Goal: Navigation & Orientation: Find specific page/section

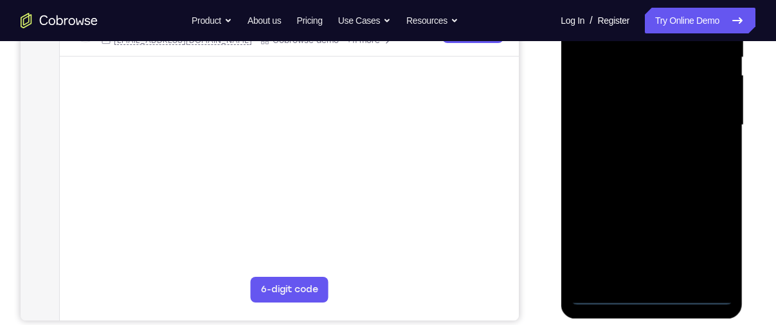
scroll to position [278, 0]
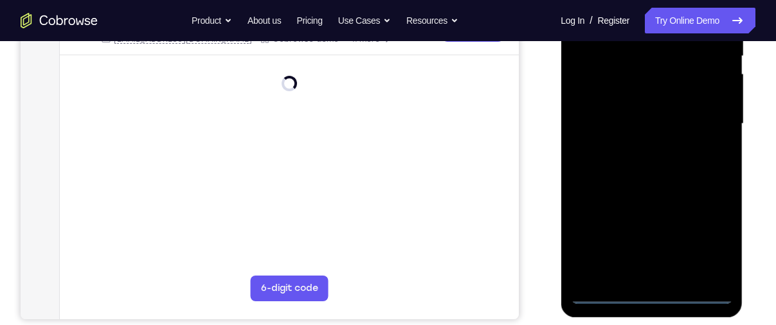
click at [648, 293] on div at bounding box center [651, 124] width 162 height 360
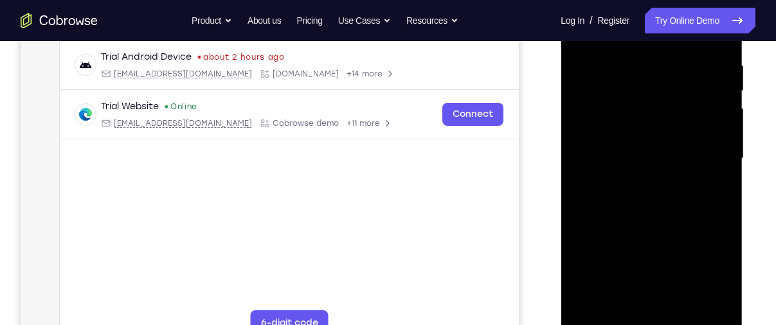
scroll to position [243, 0]
click at [700, 269] on div at bounding box center [651, 159] width 162 height 360
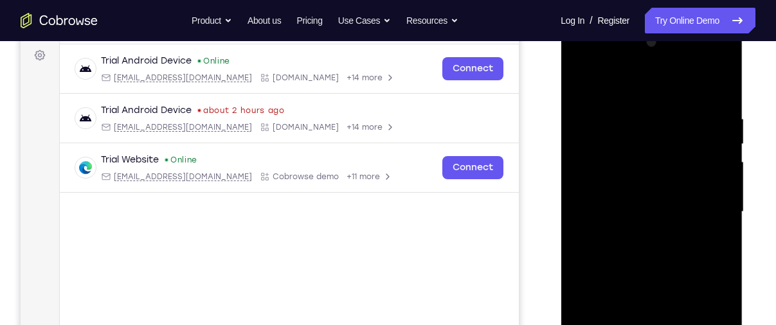
click at [644, 93] on div at bounding box center [651, 212] width 162 height 360
click at [712, 210] on div at bounding box center [651, 212] width 162 height 360
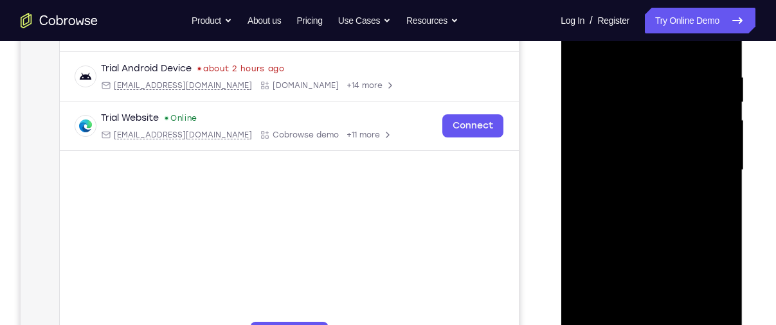
scroll to position [233, 0]
click at [637, 192] on div at bounding box center [651, 170] width 162 height 360
click at [612, 161] on div at bounding box center [651, 170] width 162 height 360
click at [595, 173] on div at bounding box center [651, 170] width 162 height 360
click at [609, 163] on div at bounding box center [651, 170] width 162 height 360
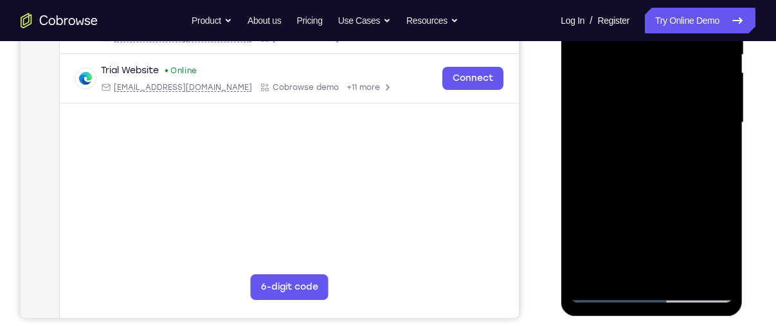
scroll to position [282, 0]
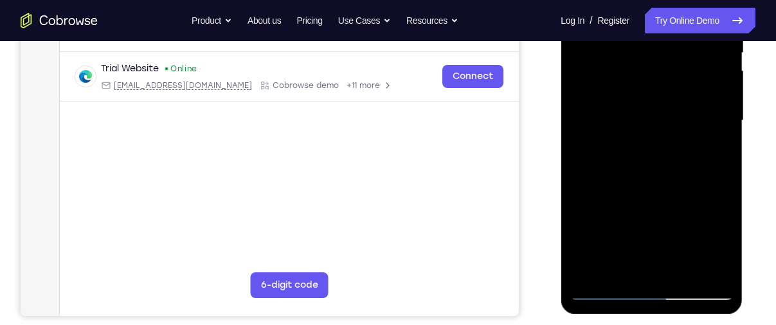
click at [645, 163] on div at bounding box center [651, 121] width 162 height 360
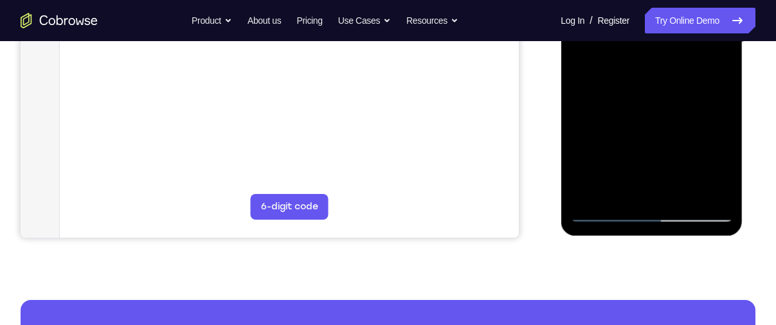
scroll to position [361, 0]
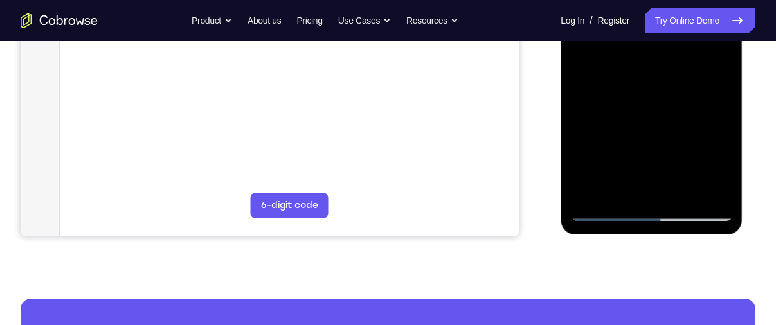
click at [721, 191] on div at bounding box center [651, 41] width 162 height 360
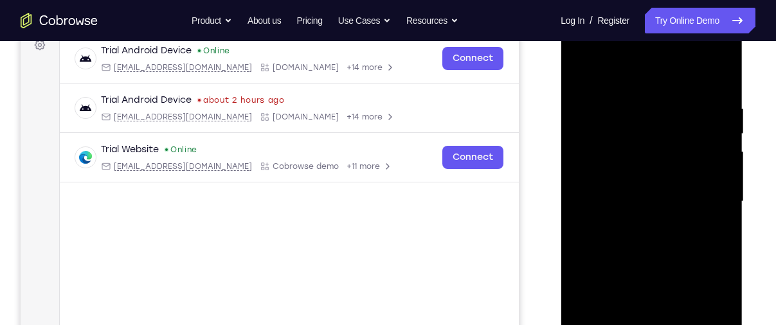
drag, startPoint x: 693, startPoint y: 215, endPoint x: 667, endPoint y: 119, distance: 100.0
click at [667, 119] on div at bounding box center [651, 202] width 162 height 360
click at [653, 221] on div at bounding box center [651, 202] width 162 height 360
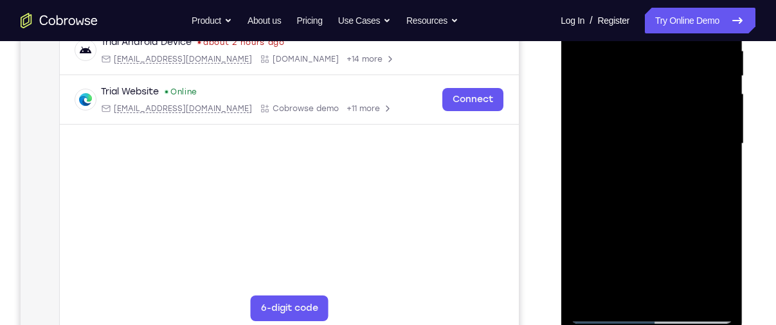
scroll to position [244, 0]
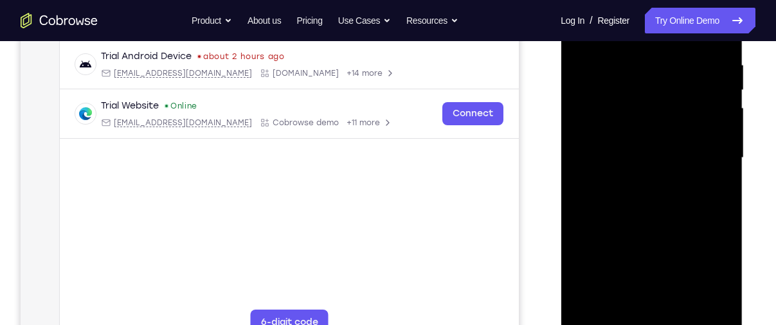
click at [648, 196] on div at bounding box center [651, 158] width 162 height 360
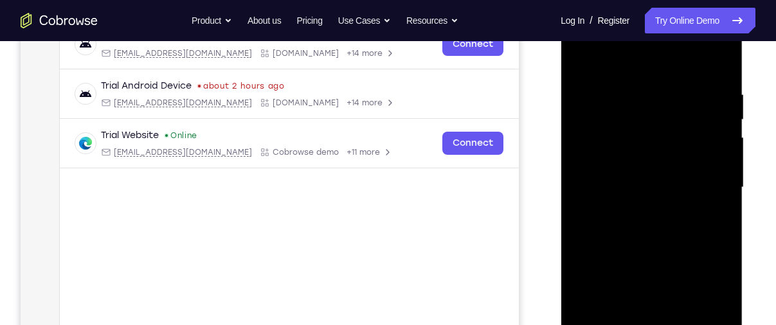
scroll to position [214, 0]
click at [615, 181] on div at bounding box center [651, 188] width 162 height 360
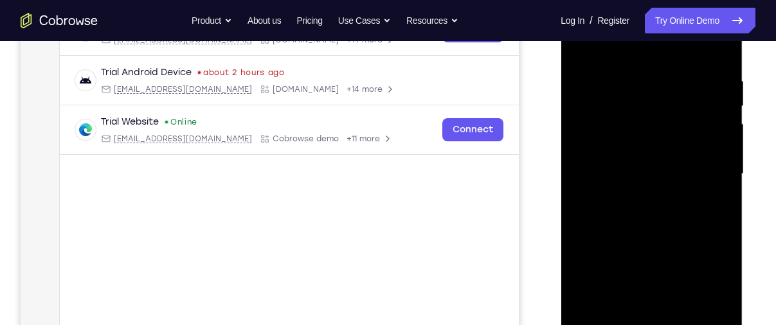
click at [708, 316] on div at bounding box center [651, 174] width 162 height 360
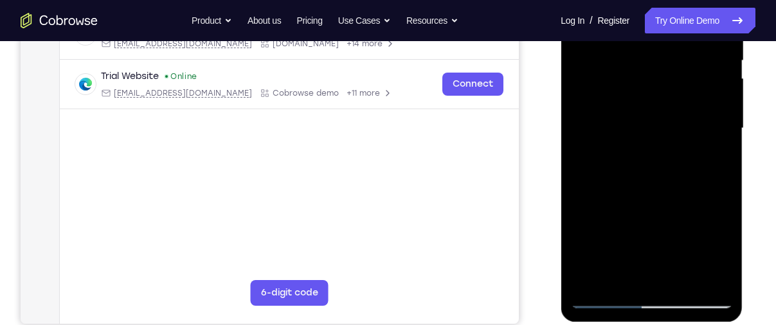
scroll to position [275, 0]
click at [702, 268] on div at bounding box center [651, 128] width 162 height 360
click at [664, 174] on div at bounding box center [651, 128] width 162 height 360
click at [663, 169] on div at bounding box center [651, 128] width 162 height 360
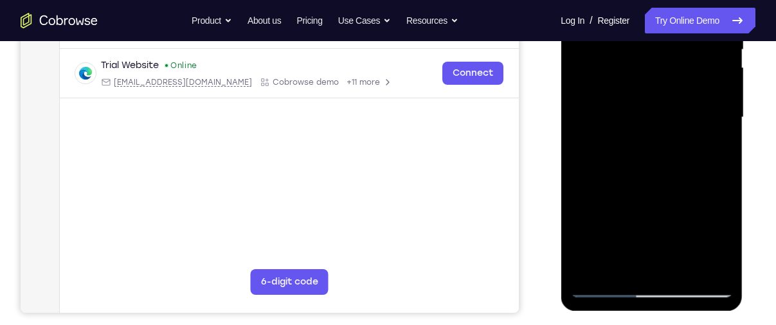
scroll to position [287, 0]
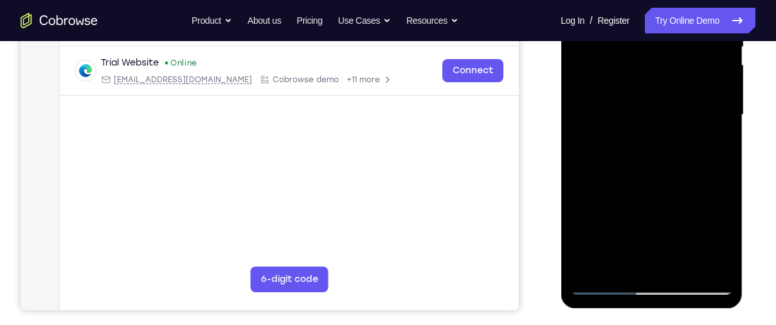
click at [604, 148] on div at bounding box center [651, 115] width 162 height 360
click at [633, 117] on div at bounding box center [651, 115] width 162 height 360
click at [615, 114] on div at bounding box center [651, 115] width 162 height 360
click at [717, 109] on div at bounding box center [651, 115] width 162 height 360
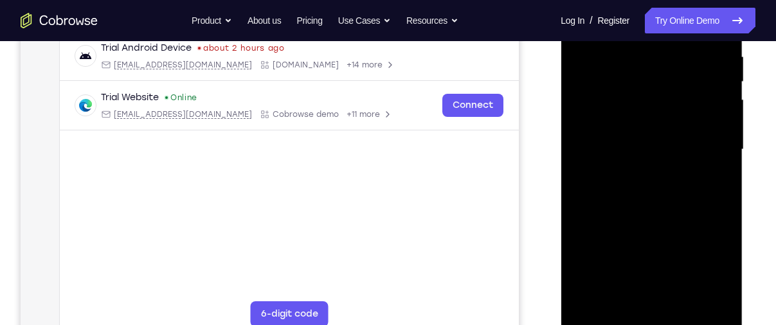
scroll to position [205, 0]
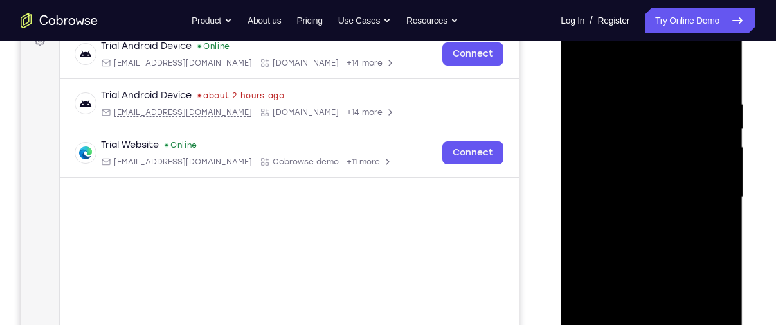
click at [603, 195] on div at bounding box center [651, 197] width 162 height 360
click at [666, 239] on div at bounding box center [651, 197] width 162 height 360
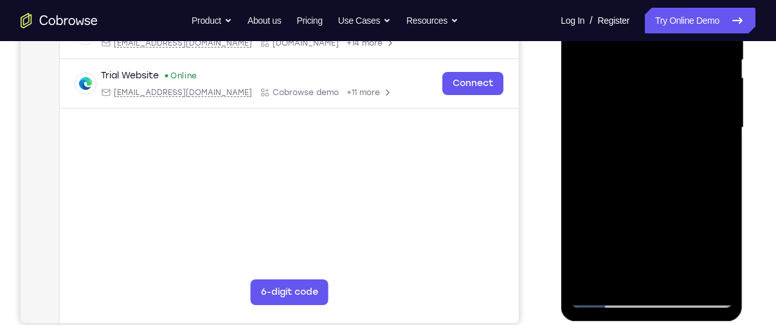
click at [642, 167] on div at bounding box center [651, 128] width 162 height 360
click at [635, 172] on div at bounding box center [651, 128] width 162 height 360
click at [635, 168] on div at bounding box center [651, 128] width 162 height 360
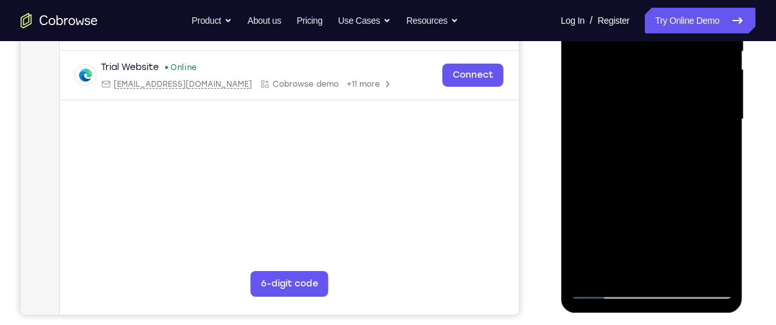
click at [712, 266] on div at bounding box center [651, 120] width 162 height 360
drag, startPoint x: 675, startPoint y: 170, endPoint x: 683, endPoint y: 209, distance: 39.3
click at [690, 282] on div at bounding box center [651, 120] width 162 height 360
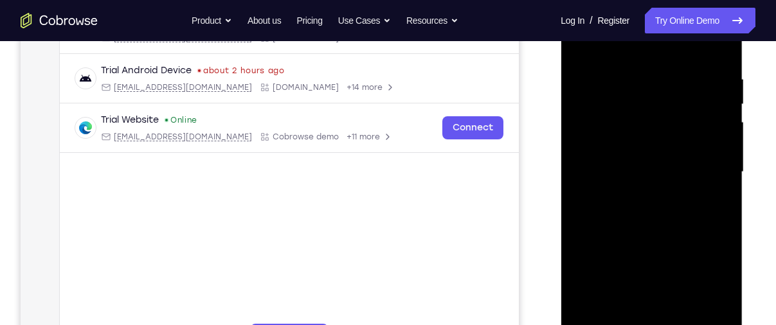
drag, startPoint x: 674, startPoint y: 192, endPoint x: 669, endPoint y: 122, distance: 70.3
click at [669, 122] on div at bounding box center [651, 172] width 162 height 360
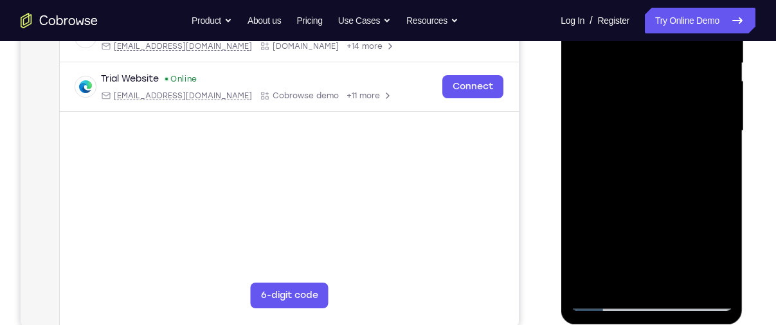
click at [704, 278] on div at bounding box center [651, 131] width 162 height 360
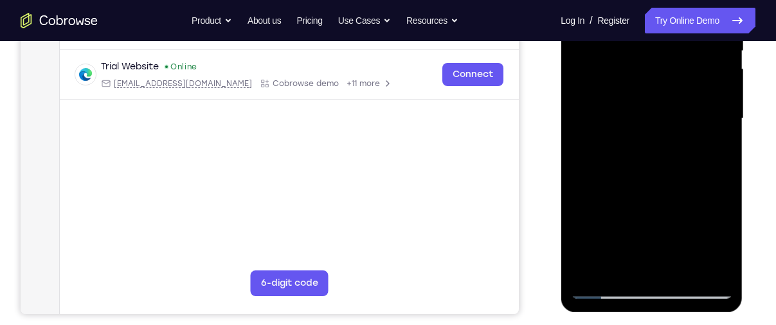
click at [681, 278] on div at bounding box center [651, 119] width 162 height 360
click at [681, 269] on div at bounding box center [651, 119] width 162 height 360
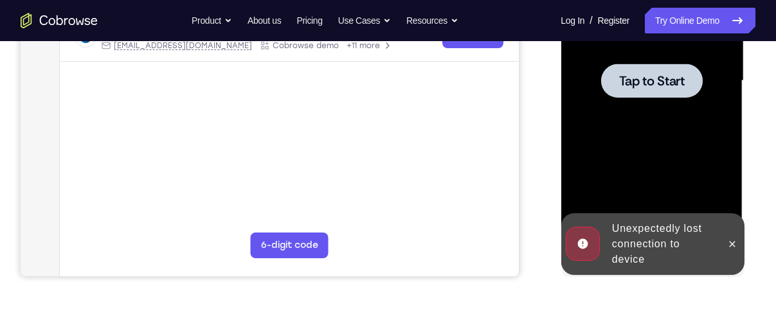
click at [662, 103] on div at bounding box center [651, 81] width 162 height 360
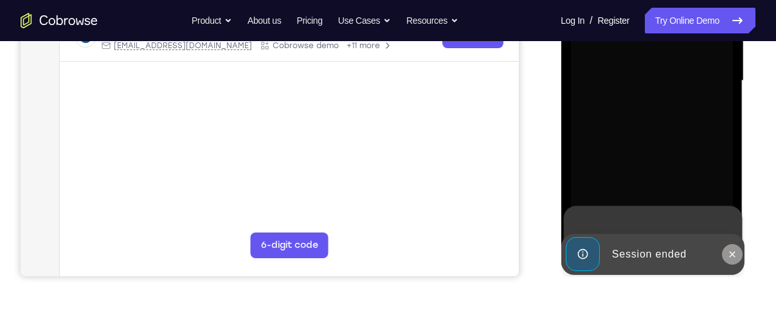
click at [731, 251] on icon at bounding box center [732, 255] width 10 height 10
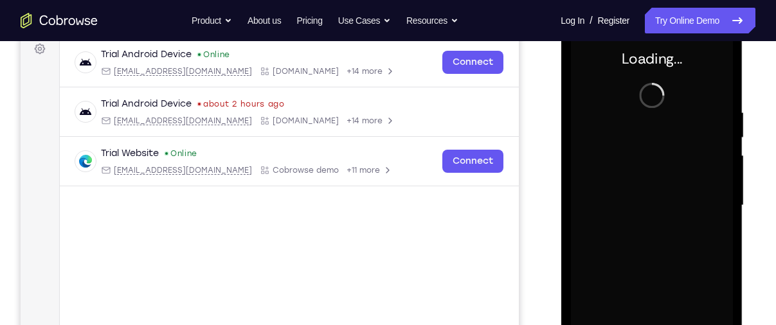
scroll to position [221, 0]
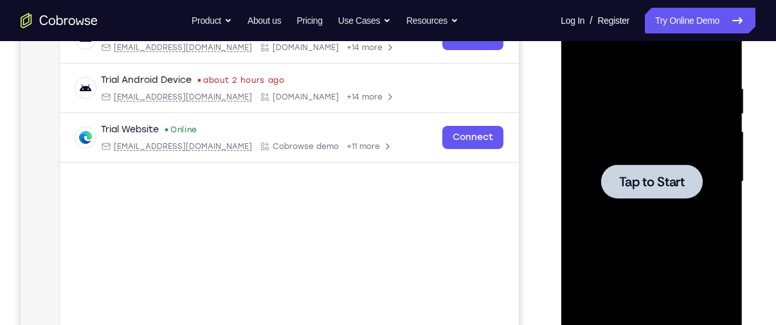
click at [653, 157] on div at bounding box center [651, 182] width 162 height 360
click at [653, 185] on span "Tap to Start" at bounding box center [652, 182] width 66 height 13
click at [639, 194] on div at bounding box center [652, 182] width 102 height 34
click at [601, 165] on button "Tap to Start" at bounding box center [652, 182] width 102 height 34
click at [622, 113] on div at bounding box center [651, 182] width 162 height 360
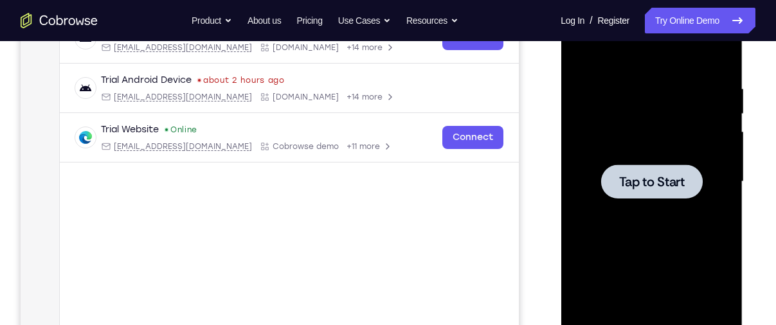
click at [646, 172] on div at bounding box center [652, 182] width 102 height 34
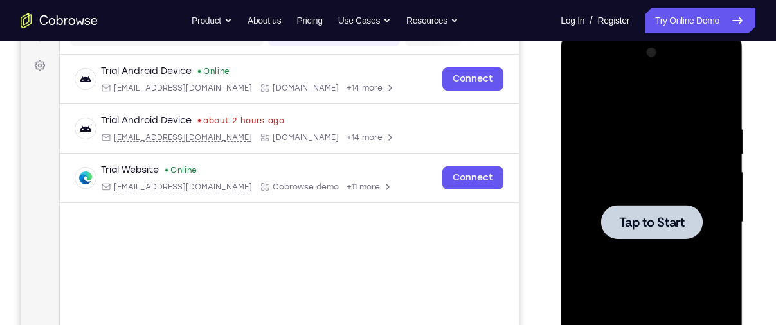
click at [640, 226] on span "Tap to Start" at bounding box center [652, 222] width 66 height 13
click at [659, 236] on div at bounding box center [652, 222] width 102 height 34
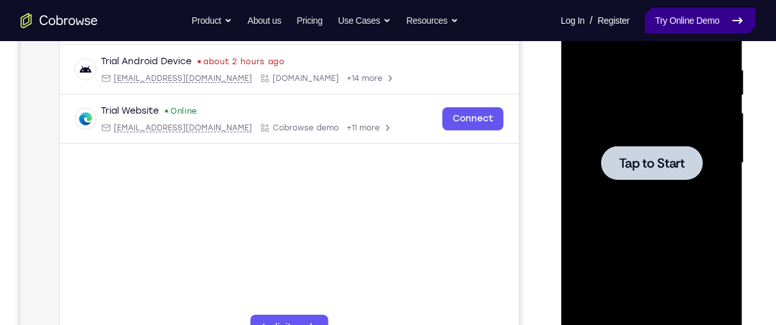
click at [713, 15] on link "Try Online Demo" at bounding box center [700, 21] width 111 height 26
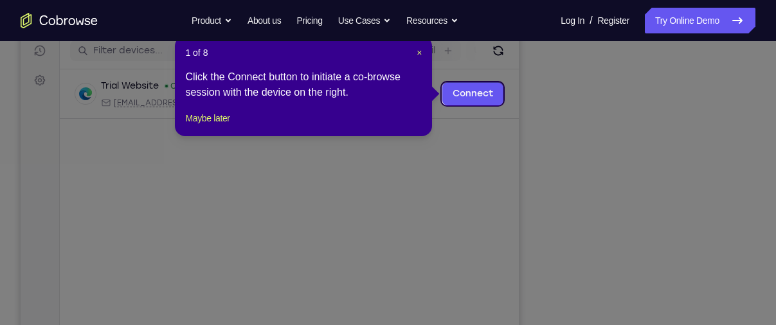
scroll to position [165, 0]
click at [418, 55] on span "×" at bounding box center [419, 53] width 5 height 10
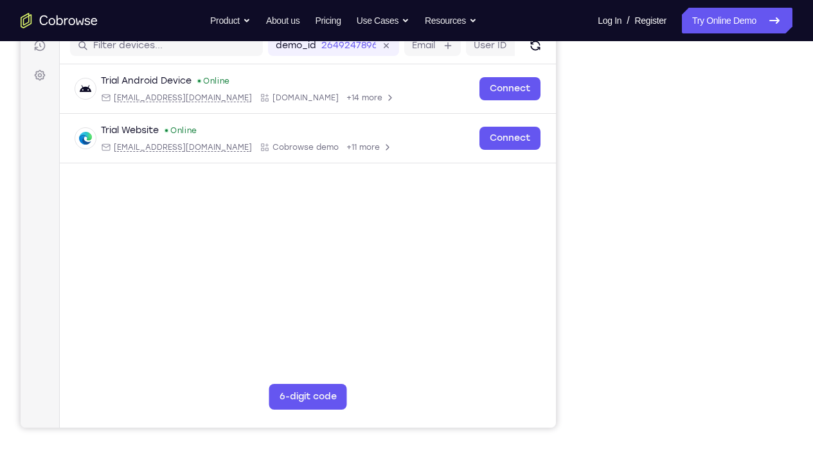
scroll to position [170, 0]
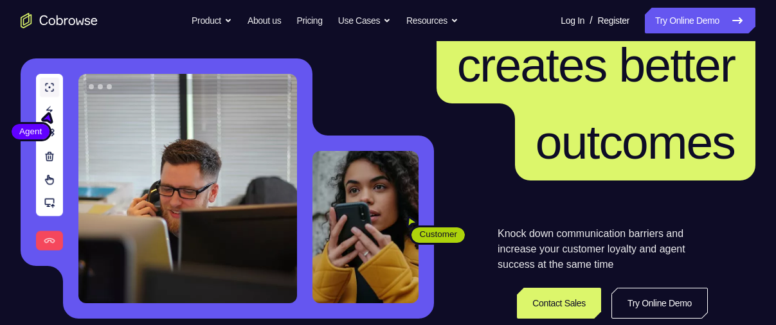
scroll to position [138, 0]
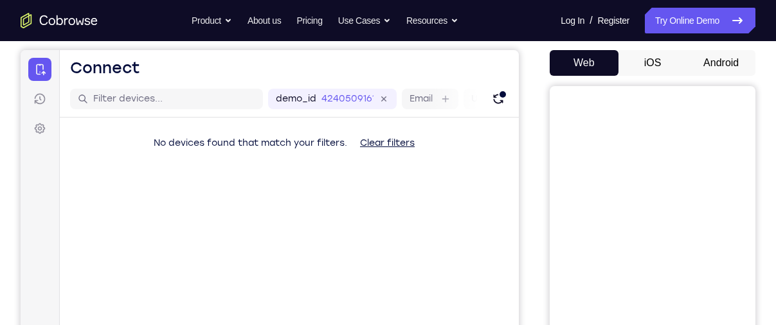
click at [712, 68] on button "Android" at bounding box center [721, 63] width 69 height 26
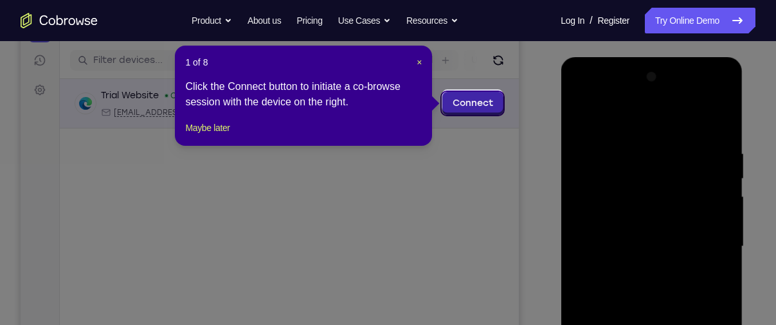
scroll to position [155, 0]
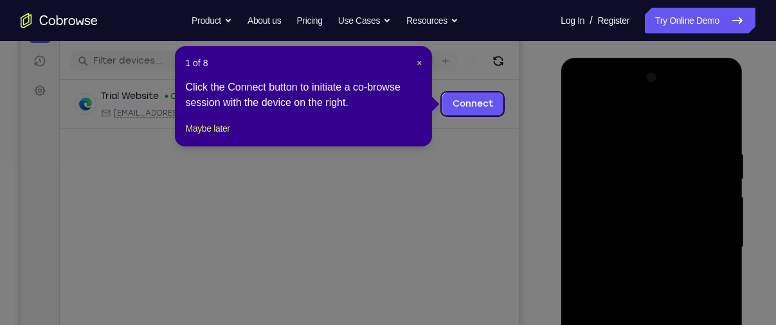
click at [414, 58] on header "1 of 8 ×" at bounding box center [303, 63] width 237 height 13
click at [421, 62] on span "×" at bounding box center [419, 63] width 5 height 10
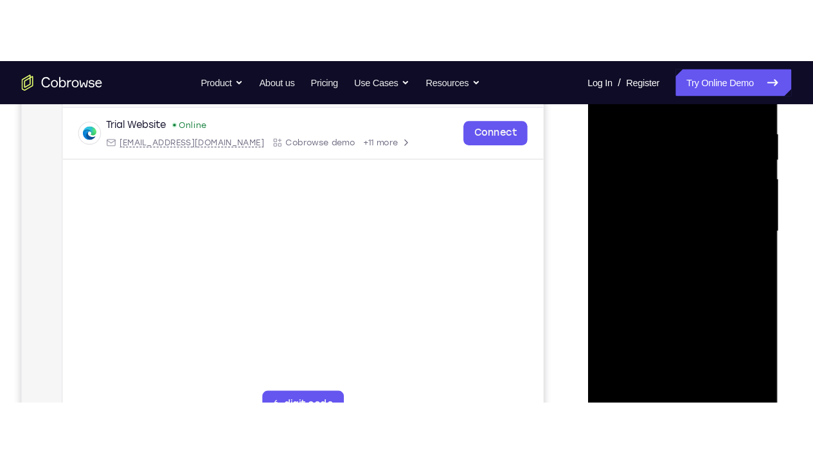
scroll to position [250, 0]
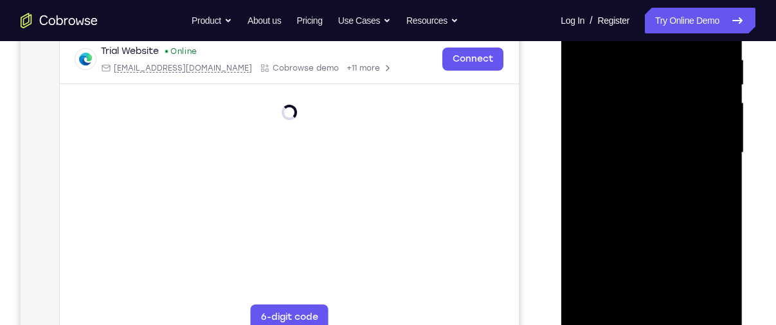
click at [649, 320] on div at bounding box center [651, 153] width 162 height 360
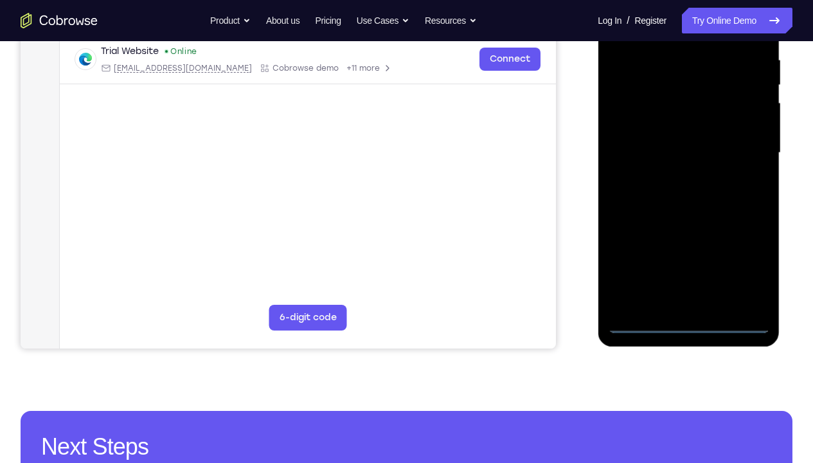
click at [747, 275] on div at bounding box center [689, 153] width 162 height 360
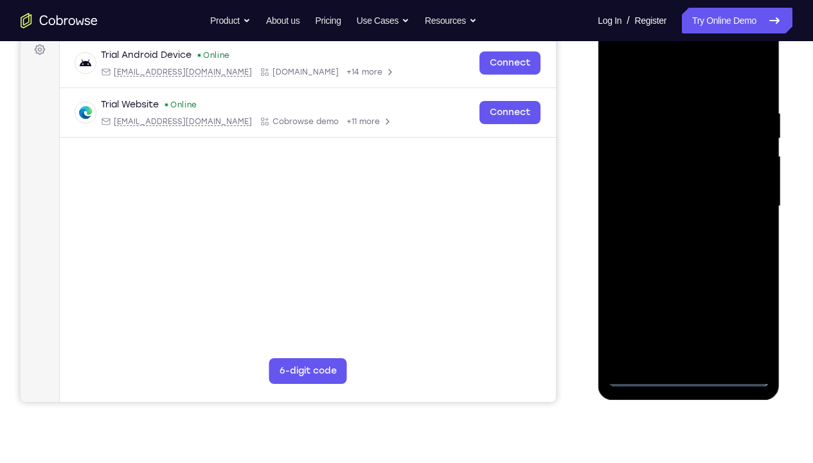
scroll to position [195, 0]
click at [665, 80] on div at bounding box center [689, 207] width 162 height 360
click at [734, 207] on div at bounding box center [689, 207] width 162 height 360
click at [658, 325] on div at bounding box center [689, 207] width 162 height 360
click at [673, 228] on div at bounding box center [689, 207] width 162 height 360
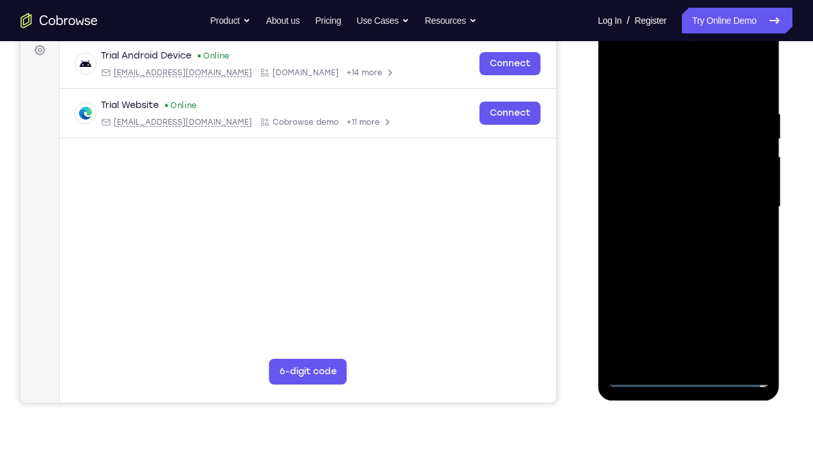
click at [644, 188] on div at bounding box center [689, 207] width 162 height 360
click at [702, 210] on div at bounding box center [689, 207] width 162 height 360
click at [693, 252] on div at bounding box center [689, 207] width 162 height 360
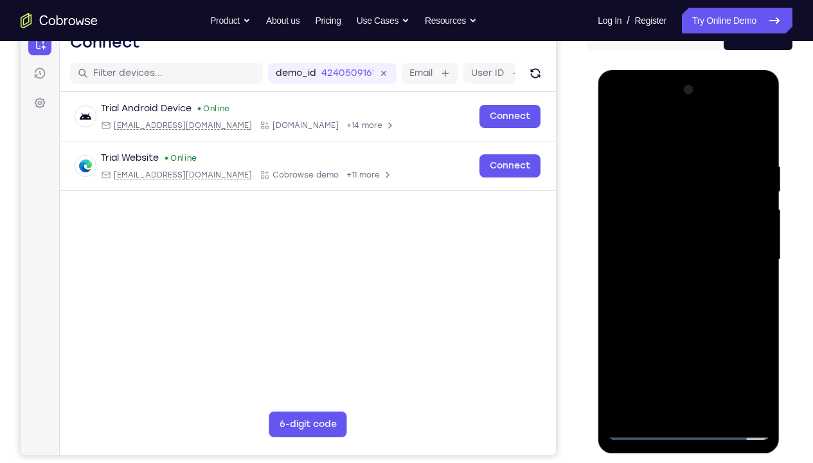
scroll to position [142, 0]
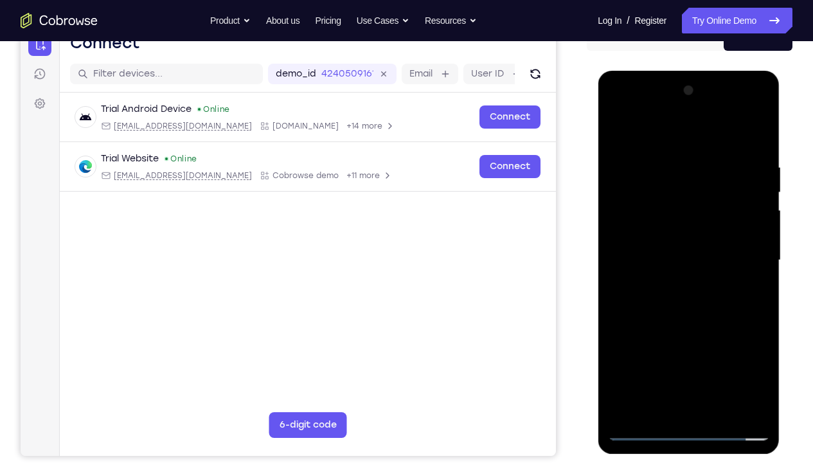
click at [678, 296] on div at bounding box center [689, 260] width 162 height 360
click at [758, 147] on div at bounding box center [689, 260] width 162 height 360
click at [717, 325] on div at bounding box center [689, 260] width 162 height 360
click at [720, 325] on div at bounding box center [689, 260] width 162 height 360
click at [700, 325] on div at bounding box center [689, 260] width 162 height 360
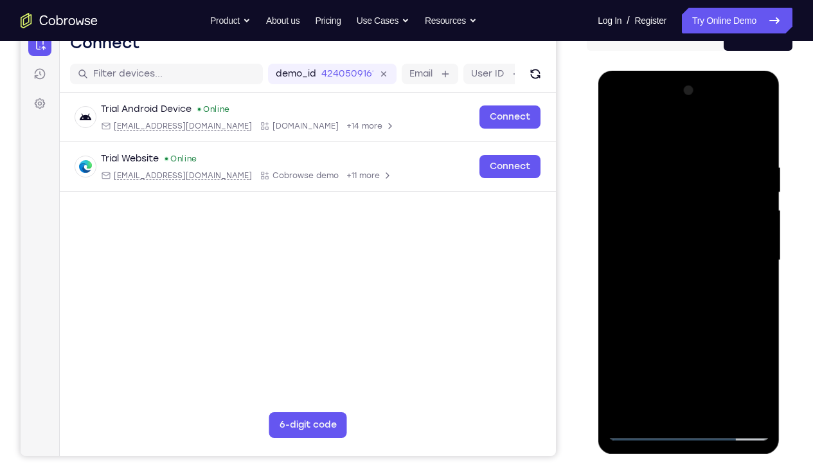
click at [619, 127] on div at bounding box center [689, 260] width 162 height 360
click at [750, 150] on div at bounding box center [689, 260] width 162 height 360
click at [750, 151] on div at bounding box center [689, 260] width 162 height 360
click at [750, 173] on div at bounding box center [689, 260] width 162 height 360
click at [762, 172] on div at bounding box center [689, 260] width 162 height 360
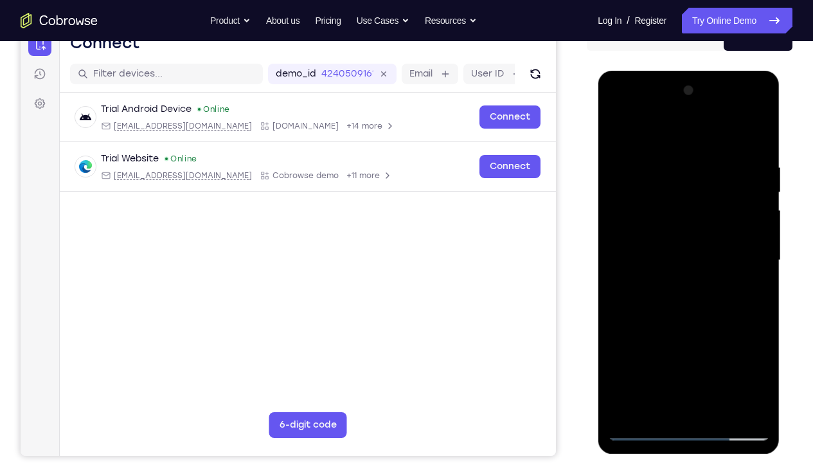
click at [762, 172] on div at bounding box center [689, 260] width 162 height 360
click at [756, 167] on div at bounding box center [689, 260] width 162 height 360
drag, startPoint x: 736, startPoint y: 191, endPoint x: 657, endPoint y: 206, distance: 81.1
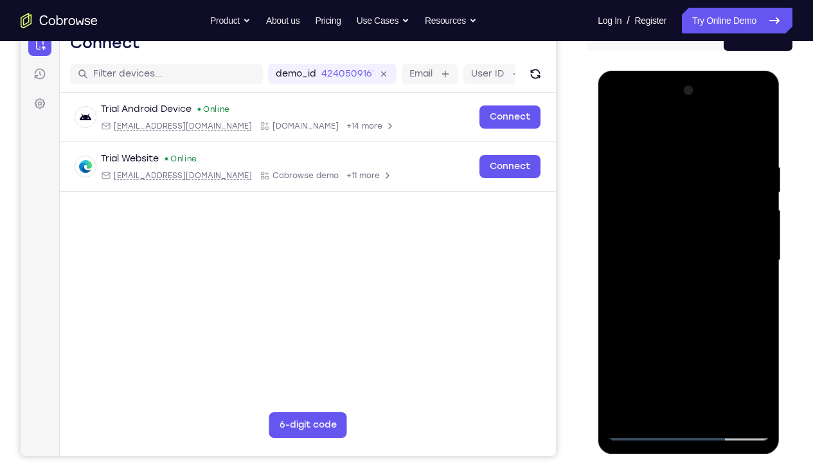
click at [657, 206] on div at bounding box center [689, 260] width 162 height 360
click at [754, 194] on div at bounding box center [689, 260] width 162 height 360
click at [753, 139] on div at bounding box center [689, 260] width 162 height 360
drag, startPoint x: 712, startPoint y: 297, endPoint x: 718, endPoint y: 403, distance: 106.3
click at [718, 325] on div at bounding box center [689, 260] width 162 height 360
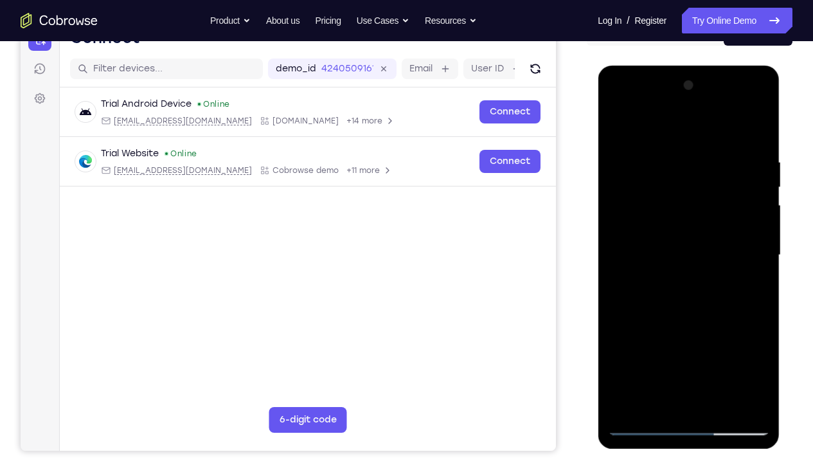
scroll to position [146, 0]
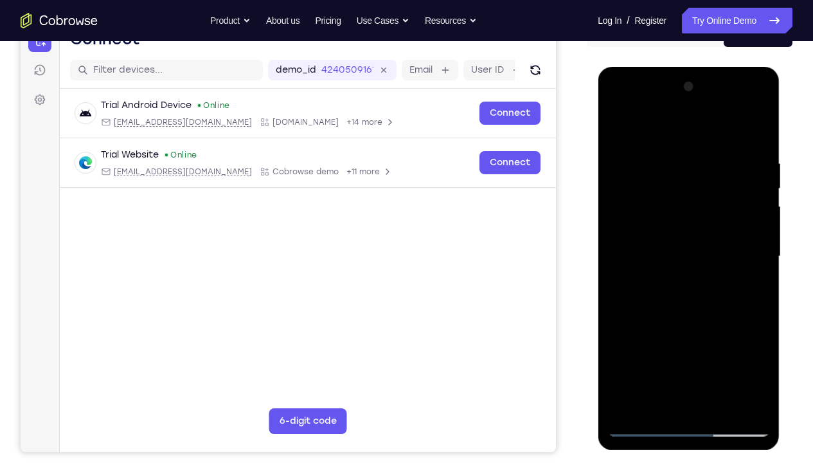
click at [675, 168] on div at bounding box center [689, 257] width 162 height 360
click at [759, 134] on div at bounding box center [689, 257] width 162 height 360
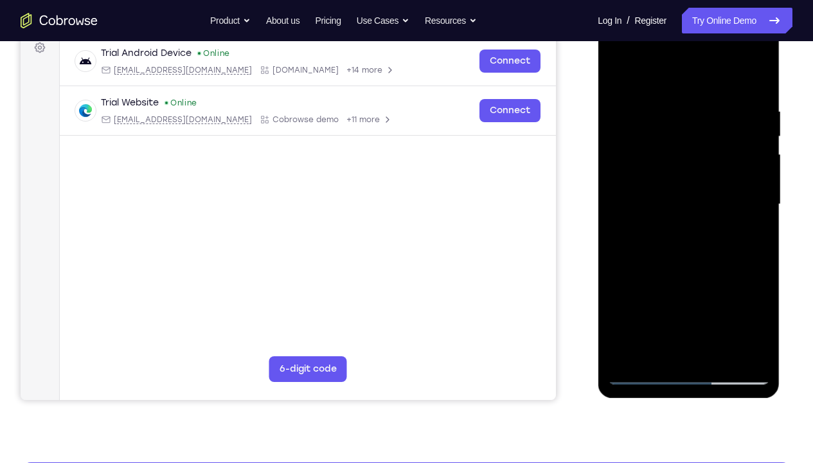
scroll to position [199, 0]
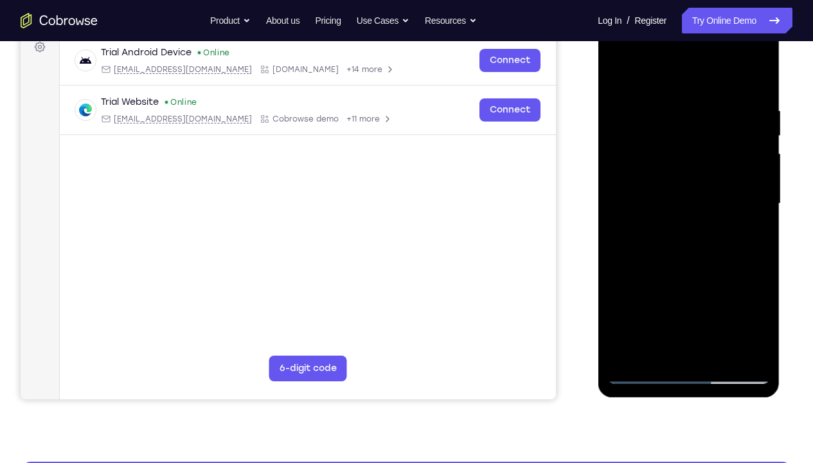
drag, startPoint x: 717, startPoint y: 293, endPoint x: 698, endPoint y: 133, distance: 160.6
click at [698, 133] on div at bounding box center [689, 204] width 162 height 360
drag, startPoint x: 666, startPoint y: 271, endPoint x: 655, endPoint y: 102, distance: 168.9
click at [655, 102] on div at bounding box center [689, 204] width 162 height 360
drag, startPoint x: 657, startPoint y: 200, endPoint x: 660, endPoint y: 107, distance: 92.7
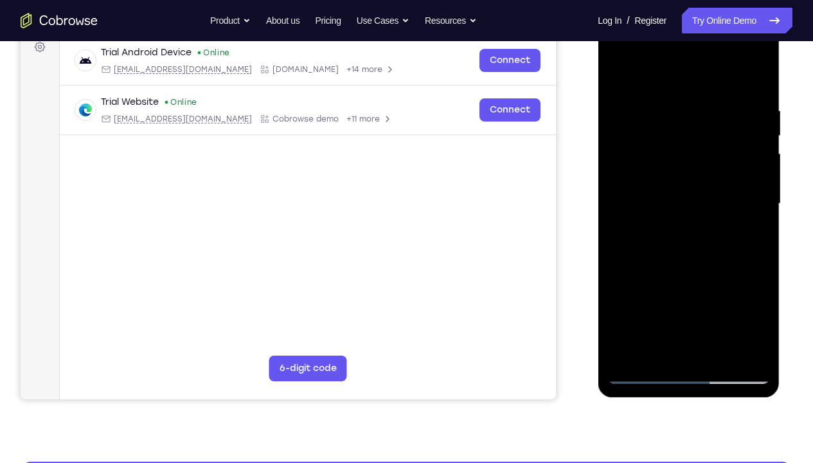
click at [660, 107] on div at bounding box center [689, 204] width 162 height 360
drag, startPoint x: 653, startPoint y: 289, endPoint x: 652, endPoint y: 134, distance: 155.0
click at [652, 134] on div at bounding box center [689, 204] width 162 height 360
drag, startPoint x: 722, startPoint y: 345, endPoint x: 723, endPoint y: 178, distance: 166.6
drag, startPoint x: 125, startPoint y: 164, endPoint x: 767, endPoint y: 229, distance: 645.1
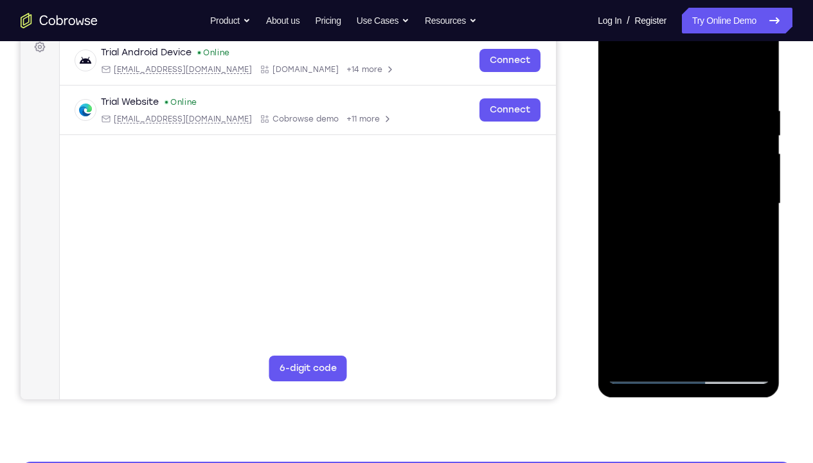
click at [767, 229] on div "Your Support Agent Your Customer Web iOS Android Next Steps We’d be happy to gi…" at bounding box center [406, 266] width 813 height 848
drag, startPoint x: 670, startPoint y: 289, endPoint x: 668, endPoint y: 214, distance: 75.3
click at [668, 214] on div at bounding box center [689, 204] width 162 height 360
click at [762, 228] on div at bounding box center [689, 204] width 162 height 360
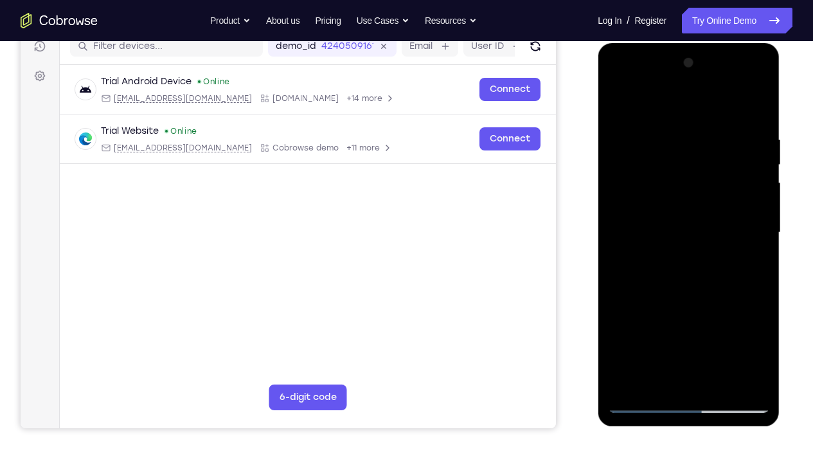
scroll to position [163, 0]
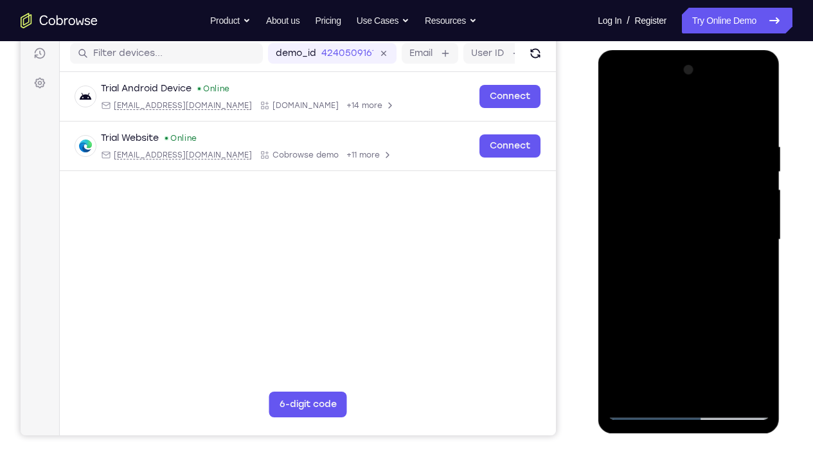
drag, startPoint x: 698, startPoint y: 290, endPoint x: 704, endPoint y: 140, distance: 150.6
click at [704, 140] on div at bounding box center [689, 240] width 162 height 360
drag, startPoint x: 684, startPoint y: 278, endPoint x: 686, endPoint y: 136, distance: 142.8
click at [686, 136] on div at bounding box center [689, 240] width 162 height 360
drag, startPoint x: 693, startPoint y: 309, endPoint x: 691, endPoint y: 246, distance: 63.7
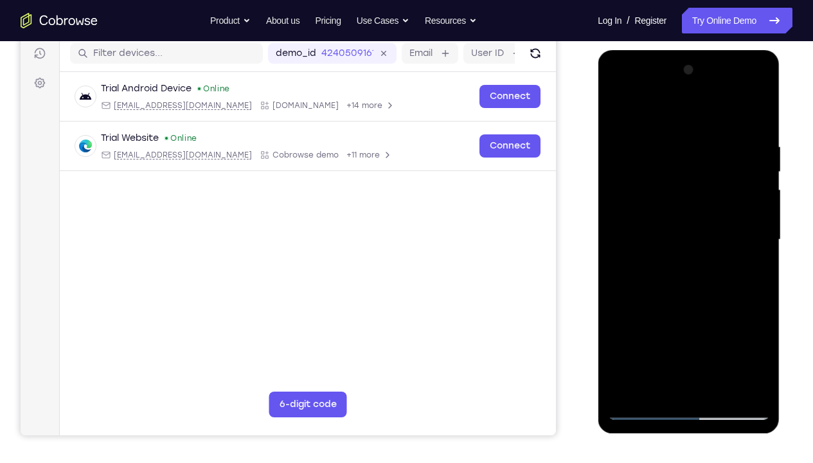
click at [691, 246] on div at bounding box center [689, 240] width 162 height 360
click at [759, 205] on div at bounding box center [689, 240] width 162 height 360
click at [621, 322] on div at bounding box center [689, 240] width 162 height 360
click at [759, 208] on div at bounding box center [689, 240] width 162 height 360
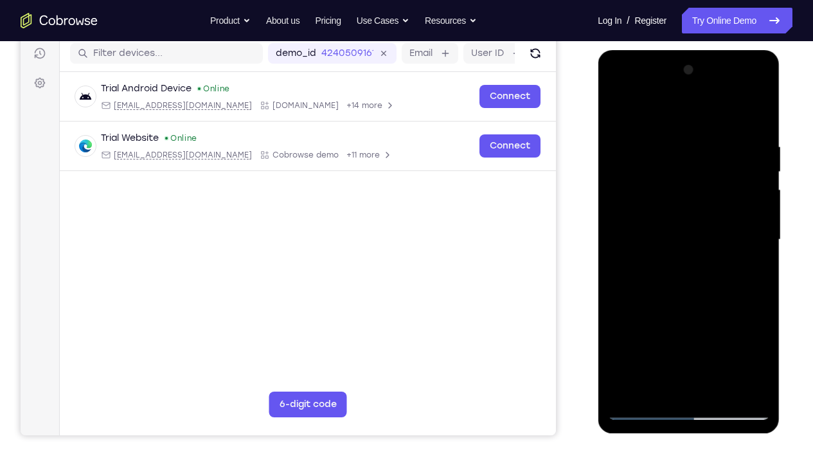
drag, startPoint x: 698, startPoint y: 345, endPoint x: 700, endPoint y: 197, distance: 147.3
click at [700, 197] on div at bounding box center [689, 240] width 162 height 360
drag, startPoint x: 682, startPoint y: 335, endPoint x: 682, endPoint y: 159, distance: 176.2
click at [682, 159] on div at bounding box center [689, 240] width 162 height 360
drag, startPoint x: 668, startPoint y: 310, endPoint x: 666, endPoint y: 143, distance: 167.2
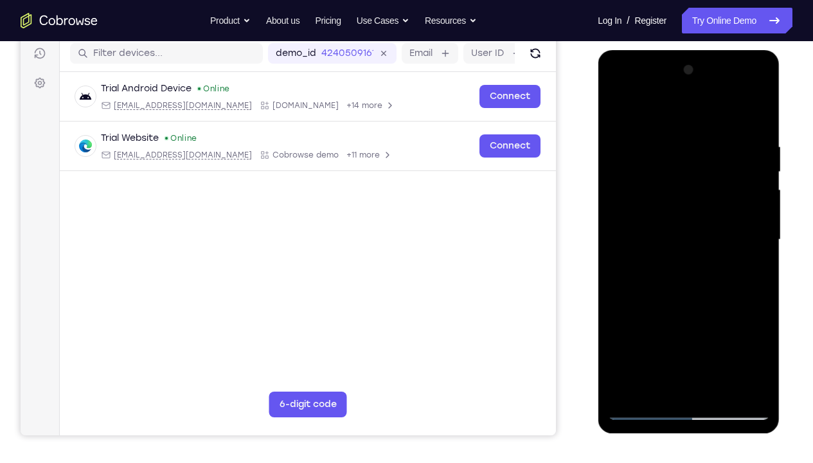
click at [666, 143] on div at bounding box center [689, 240] width 162 height 360
drag, startPoint x: 729, startPoint y: 320, endPoint x: 735, endPoint y: 216, distance: 103.7
click at [735, 216] on div at bounding box center [689, 240] width 162 height 360
drag, startPoint x: 718, startPoint y: 332, endPoint x: 720, endPoint y: 174, distance: 158.2
click at [720, 174] on div at bounding box center [689, 240] width 162 height 360
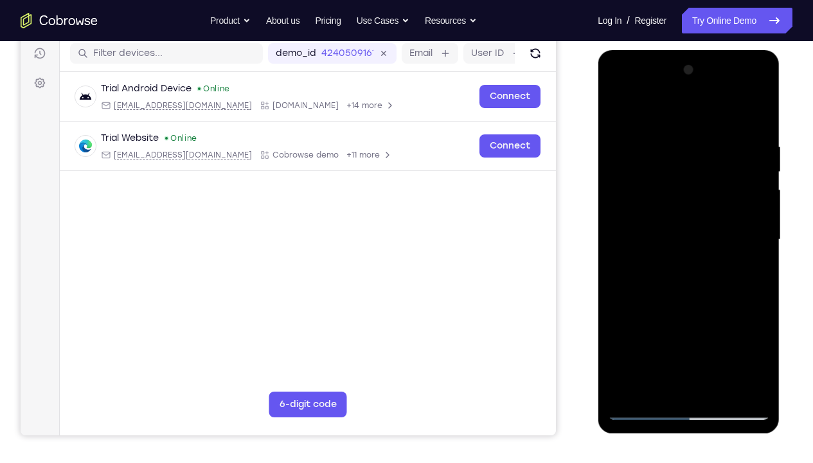
drag, startPoint x: 710, startPoint y: 324, endPoint x: 708, endPoint y: 207, distance: 117.1
drag, startPoint x: 110, startPoint y: 157, endPoint x: 777, endPoint y: 237, distance: 671.6
click at [776, 237] on div "Your Support Agent Your Customer Web iOS Android Next Steps We’d be happy to gi…" at bounding box center [406, 302] width 813 height 848
drag, startPoint x: 702, startPoint y: 223, endPoint x: 706, endPoint y: 304, distance: 81.2
click at [706, 304] on div at bounding box center [689, 240] width 162 height 360
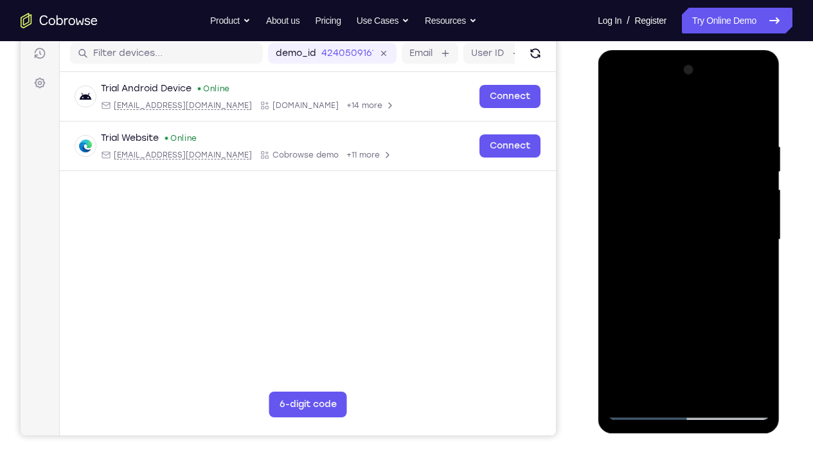
drag, startPoint x: 717, startPoint y: 357, endPoint x: 707, endPoint y: 225, distance: 132.2
click at [707, 225] on div at bounding box center [689, 240] width 162 height 360
drag, startPoint x: 702, startPoint y: 311, endPoint x: 712, endPoint y: 175, distance: 136.0
click at [712, 175] on div at bounding box center [689, 240] width 162 height 360
drag, startPoint x: 728, startPoint y: 330, endPoint x: 736, endPoint y: 179, distance: 151.4
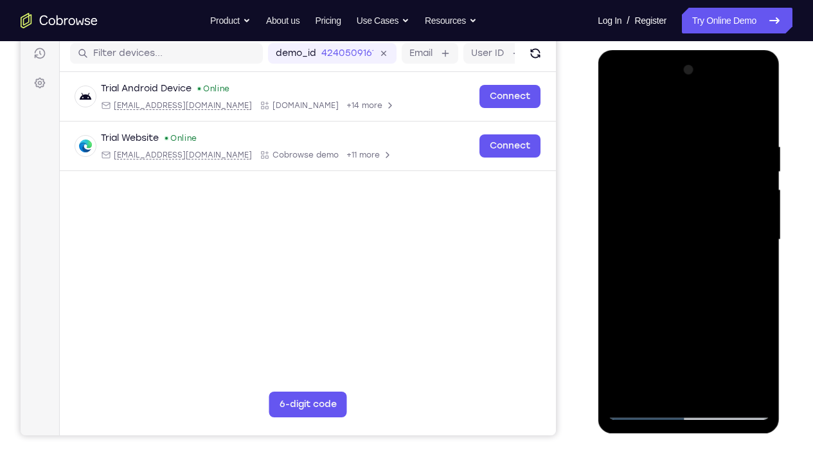
click at [736, 179] on div at bounding box center [689, 240] width 162 height 360
drag, startPoint x: 715, startPoint y: 328, endPoint x: 727, endPoint y: 137, distance: 191.4
click at [727, 137] on div at bounding box center [689, 240] width 162 height 360
drag, startPoint x: 702, startPoint y: 312, endPoint x: 704, endPoint y: 158, distance: 153.7
click at [704, 158] on div at bounding box center [689, 240] width 162 height 360
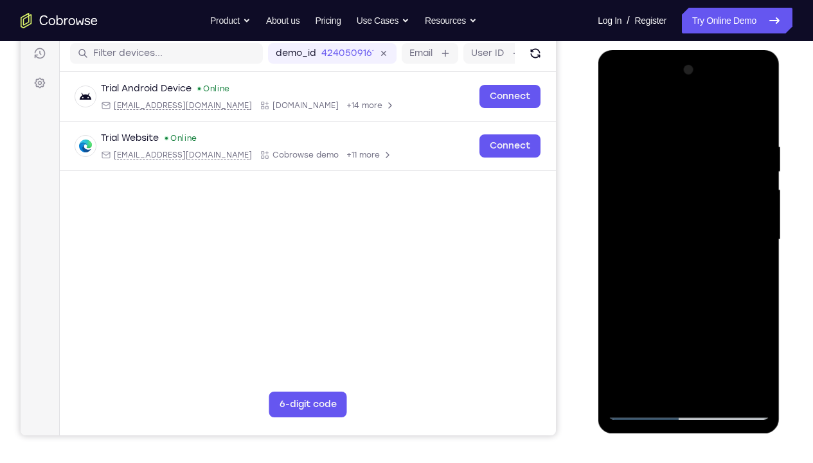
drag, startPoint x: 717, startPoint y: 313, endPoint x: 712, endPoint y: 160, distance: 153.1
click at [712, 160] on div at bounding box center [689, 240] width 162 height 360
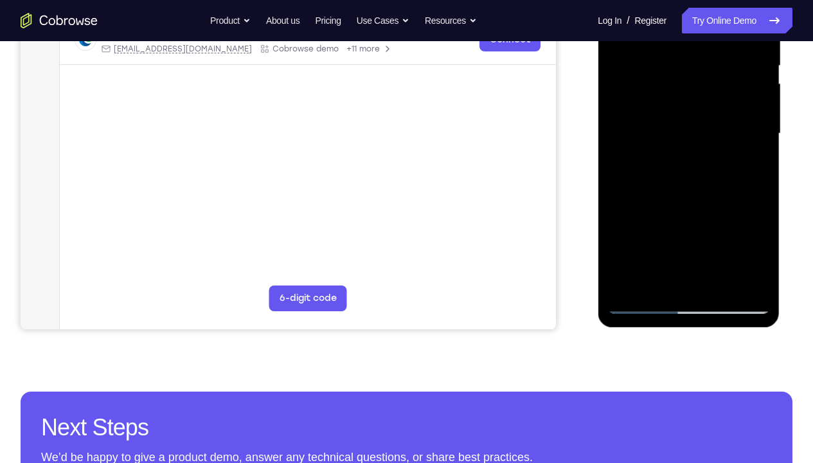
scroll to position [271, 0]
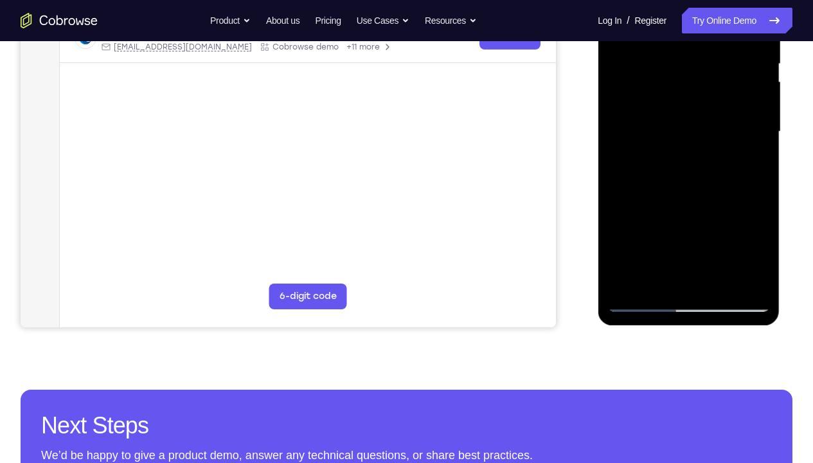
drag, startPoint x: 716, startPoint y: 239, endPoint x: 706, endPoint y: 105, distance: 133.5
click at [706, 105] on div at bounding box center [689, 132] width 162 height 360
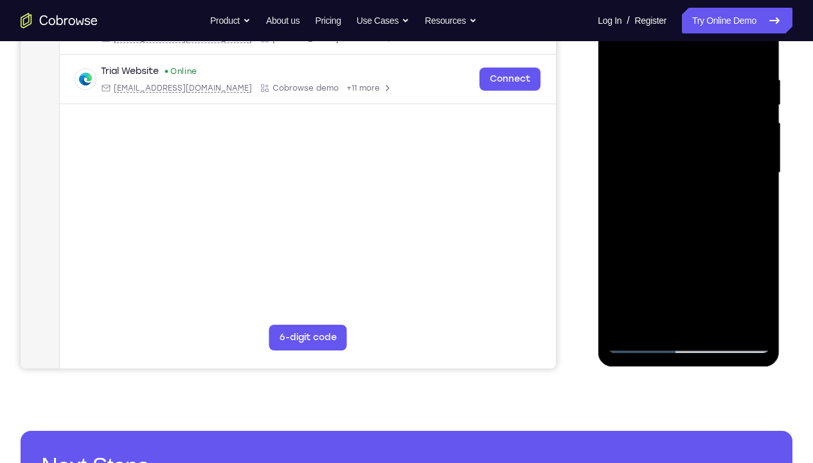
scroll to position [224, 0]
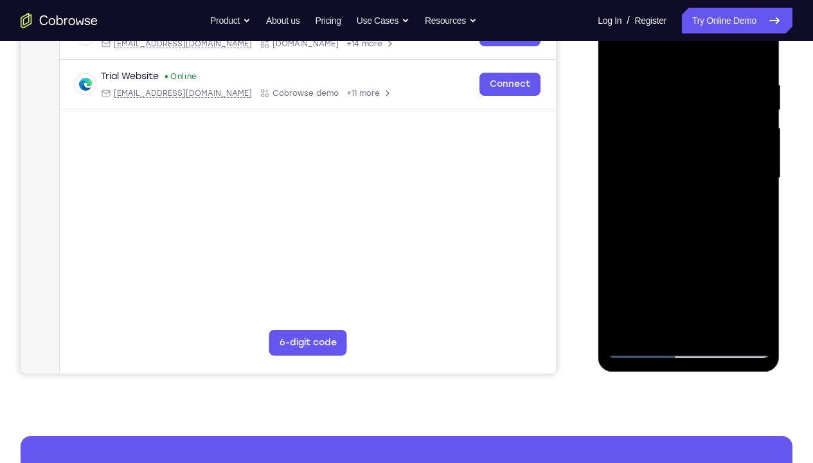
drag, startPoint x: 679, startPoint y: 249, endPoint x: 674, endPoint y: 100, distance: 149.3
click at [674, 100] on div at bounding box center [689, 178] width 162 height 360
drag, startPoint x: 677, startPoint y: 260, endPoint x: 673, endPoint y: 105, distance: 155.7
click at [673, 105] on div at bounding box center [689, 178] width 162 height 360
drag, startPoint x: 702, startPoint y: 271, endPoint x: 701, endPoint y: 122, distance: 148.6
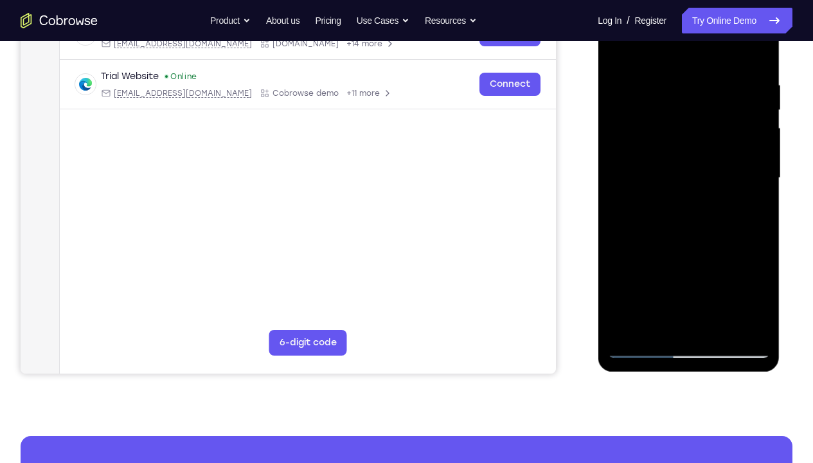
click at [701, 122] on div at bounding box center [689, 178] width 162 height 360
drag, startPoint x: 706, startPoint y: 268, endPoint x: 704, endPoint y: 124, distance: 144.1
click at [704, 124] on div at bounding box center [689, 178] width 162 height 360
drag, startPoint x: 701, startPoint y: 269, endPoint x: 703, endPoint y: 142, distance: 127.3
click at [703, 142] on div at bounding box center [689, 178] width 162 height 360
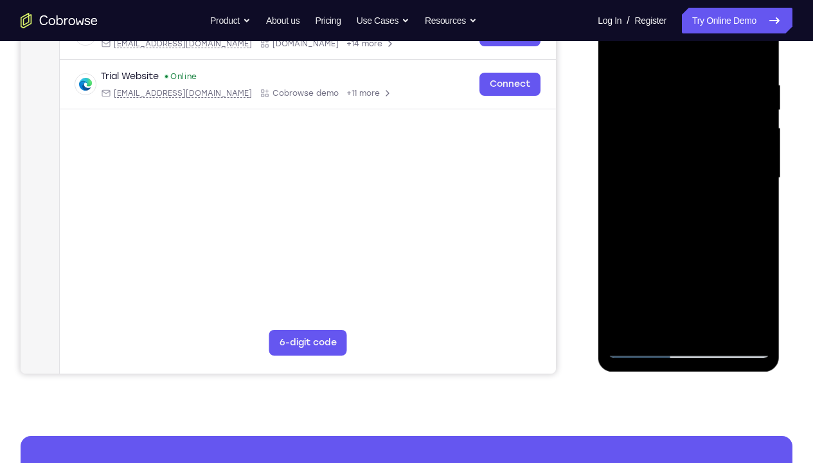
drag, startPoint x: 702, startPoint y: 255, endPoint x: 700, endPoint y: 87, distance: 167.8
click at [700, 87] on div at bounding box center [689, 178] width 162 height 360
drag, startPoint x: 694, startPoint y: 273, endPoint x: 680, endPoint y: 106, distance: 167.8
click at [680, 106] on div at bounding box center [689, 178] width 162 height 360
drag, startPoint x: 682, startPoint y: 280, endPoint x: 675, endPoint y: 130, distance: 150.0
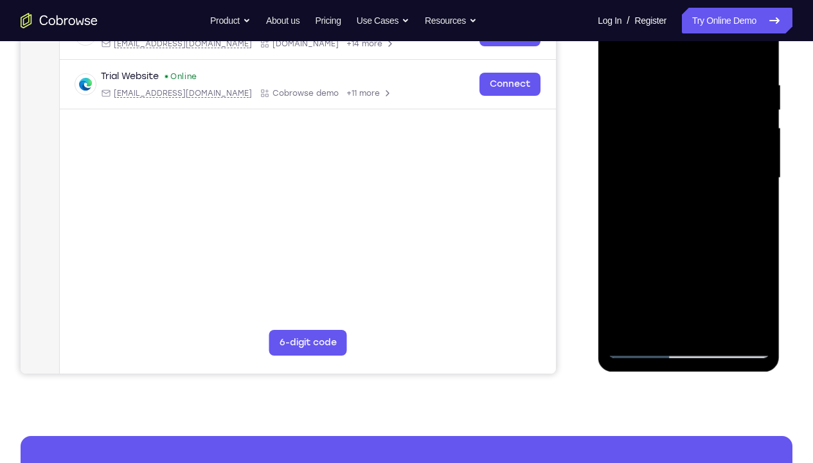
click at [675, 130] on div at bounding box center [689, 178] width 162 height 360
drag, startPoint x: 711, startPoint y: 251, endPoint x: 705, endPoint y: 108, distance: 143.5
click at [705, 108] on div at bounding box center [689, 178] width 162 height 360
drag, startPoint x: 712, startPoint y: 266, endPoint x: 715, endPoint y: 98, distance: 167.9
click at [715, 98] on div at bounding box center [689, 178] width 162 height 360
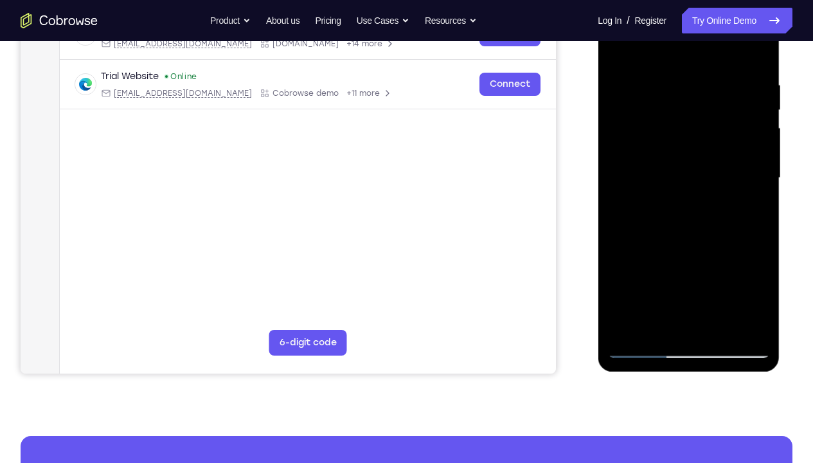
drag, startPoint x: 708, startPoint y: 257, endPoint x: 712, endPoint y: 89, distance: 167.2
click at [712, 89] on div at bounding box center [689, 178] width 162 height 360
drag, startPoint x: 716, startPoint y: 290, endPoint x: 720, endPoint y: 108, distance: 182.0
click at [720, 108] on div at bounding box center [689, 178] width 162 height 360
drag, startPoint x: 702, startPoint y: 245, endPoint x: 700, endPoint y: 82, distance: 163.3
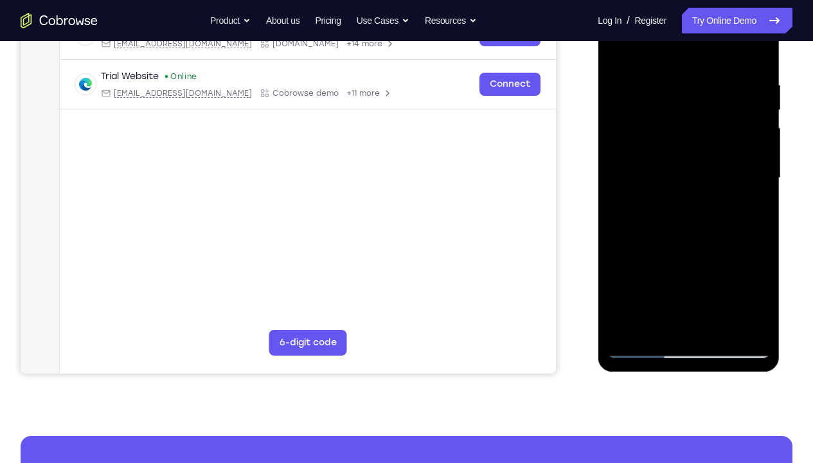
click at [700, 82] on div at bounding box center [689, 178] width 162 height 360
drag, startPoint x: 701, startPoint y: 271, endPoint x: 709, endPoint y: 131, distance: 141.0
click at [709, 131] on div at bounding box center [689, 178] width 162 height 360
drag, startPoint x: 722, startPoint y: 276, endPoint x: 719, endPoint y: 86, distance: 189.7
click at [719, 86] on div at bounding box center [689, 178] width 162 height 360
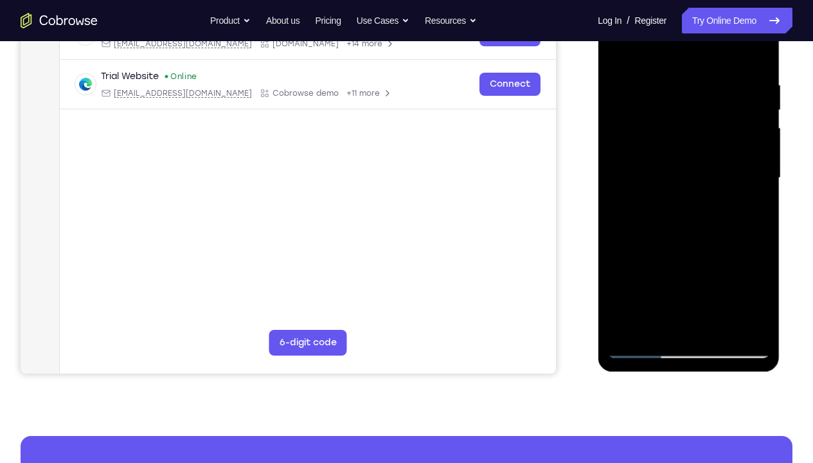
drag, startPoint x: 707, startPoint y: 240, endPoint x: 701, endPoint y: 72, distance: 167.9
click at [701, 72] on div at bounding box center [689, 178] width 162 height 360
drag, startPoint x: 699, startPoint y: 201, endPoint x: 691, endPoint y: 52, distance: 149.4
click at [691, 52] on div at bounding box center [689, 178] width 162 height 360
drag, startPoint x: 684, startPoint y: 259, endPoint x: 678, endPoint y: 112, distance: 147.4
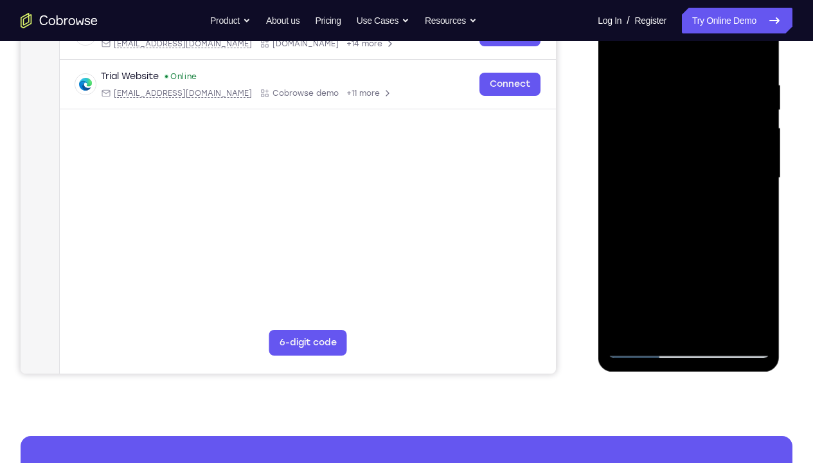
click at [678, 112] on div at bounding box center [689, 178] width 162 height 360
drag, startPoint x: 694, startPoint y: 263, endPoint x: 704, endPoint y: 86, distance: 177.8
click at [704, 86] on div at bounding box center [689, 178] width 162 height 360
drag, startPoint x: 716, startPoint y: 240, endPoint x: 720, endPoint y: 114, distance: 125.5
click at [720, 114] on div at bounding box center [689, 178] width 162 height 360
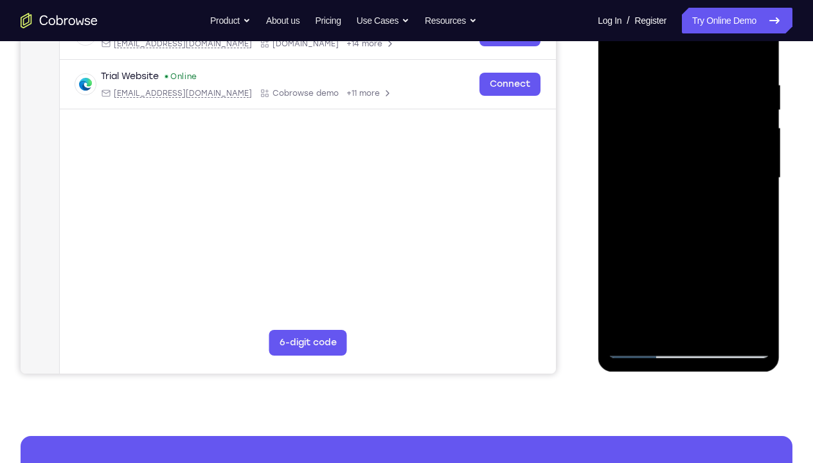
drag, startPoint x: 708, startPoint y: 237, endPoint x: 730, endPoint y: 39, distance: 199.3
click at [730, 39] on div at bounding box center [689, 178] width 162 height 360
drag, startPoint x: 714, startPoint y: 276, endPoint x: 722, endPoint y: 96, distance: 180.2
click at [722, 96] on div at bounding box center [689, 178] width 162 height 360
drag, startPoint x: 702, startPoint y: 266, endPoint x: 702, endPoint y: 113, distance: 153.7
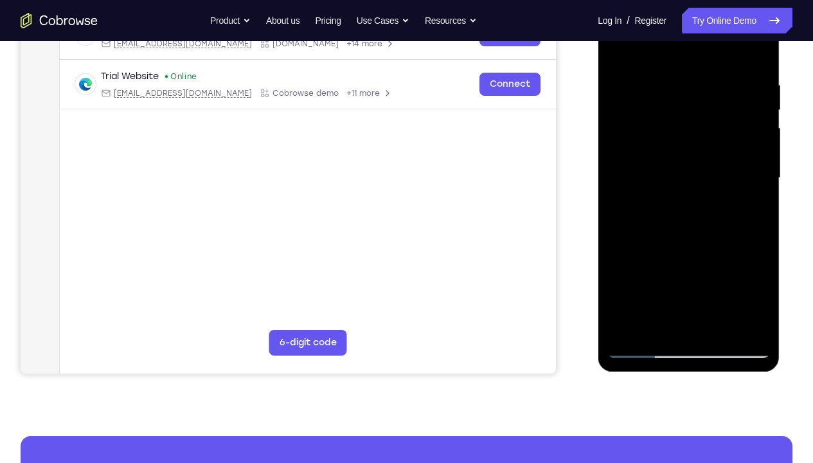
click at [702, 113] on div at bounding box center [689, 178] width 162 height 360
drag, startPoint x: 734, startPoint y: 309, endPoint x: 731, endPoint y: 143, distance: 165.9
click at [731, 143] on div at bounding box center [689, 178] width 162 height 360
drag, startPoint x: 710, startPoint y: 296, endPoint x: 713, endPoint y: 136, distance: 159.5
click at [713, 136] on div at bounding box center [689, 178] width 162 height 360
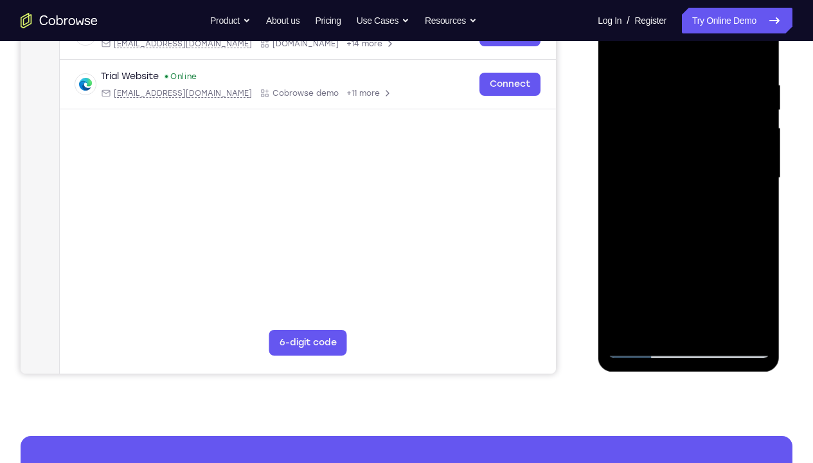
drag, startPoint x: 704, startPoint y: 241, endPoint x: 717, endPoint y: 55, distance: 185.6
click at [717, 55] on div at bounding box center [689, 178] width 162 height 360
drag, startPoint x: 702, startPoint y: 221, endPoint x: 704, endPoint y: 105, distance: 115.8
click at [704, 105] on div at bounding box center [689, 178] width 162 height 360
drag
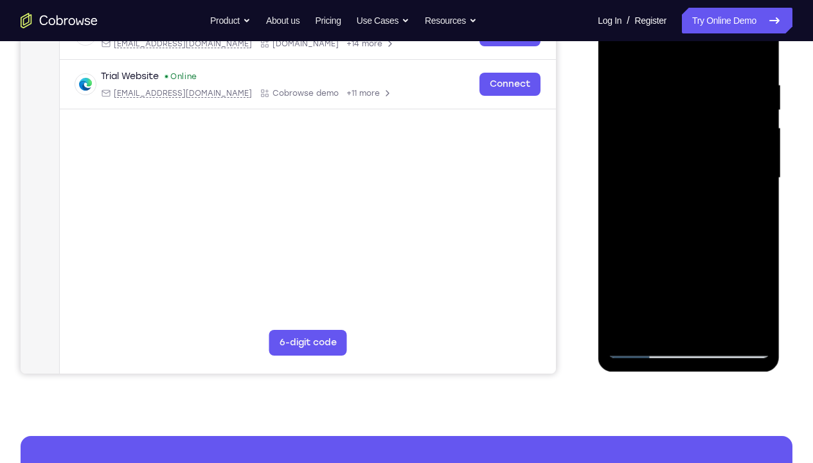
click at [696, 75] on div at bounding box center [689, 178] width 162 height 360
click at [676, 119] on div at bounding box center [689, 178] width 162 height 360
click at [686, 131] on div at bounding box center [689, 178] width 162 height 360
click at [711, 110] on div at bounding box center [689, 178] width 162 height 360
click at [707, 124] on div at bounding box center [689, 178] width 162 height 360
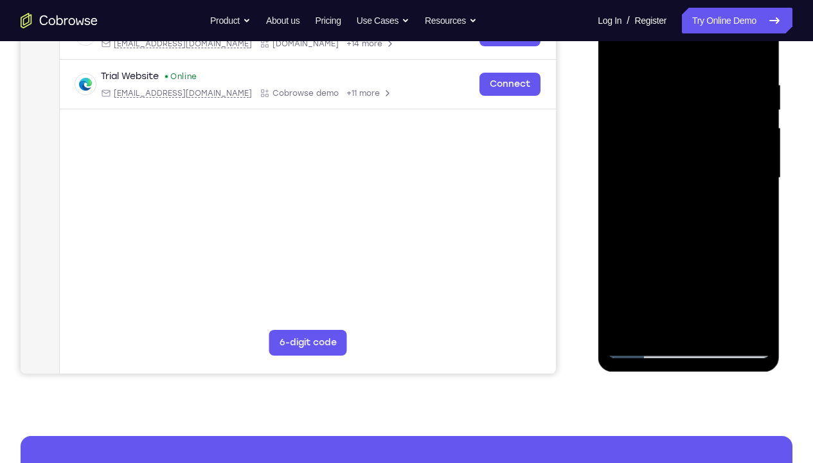
click at [710, 98] on div at bounding box center [689, 178] width 162 height 360
click at [676, 128] on div at bounding box center [689, 178] width 162 height 360
click at [666, 99] on div at bounding box center [689, 178] width 162 height 360
click at [660, 180] on div at bounding box center [689, 178] width 162 height 360
click at [671, 136] on div at bounding box center [689, 178] width 162 height 360
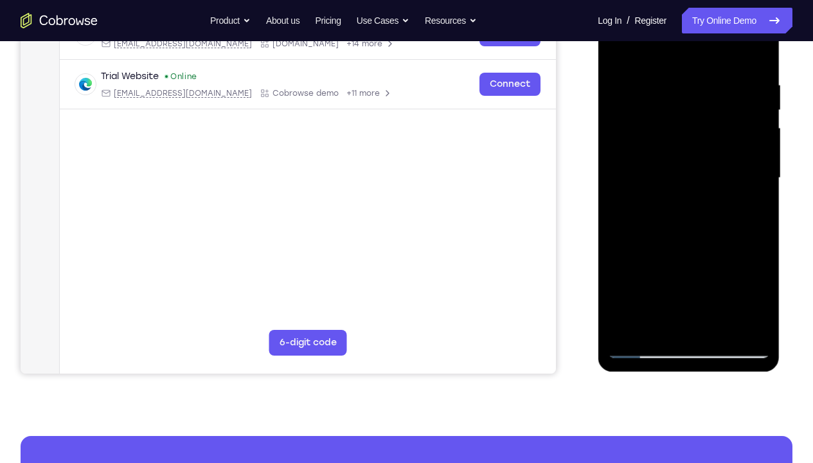
click at [686, 116] on div at bounding box center [689, 178] width 162 height 360
click at [667, 133] on div at bounding box center [689, 178] width 162 height 360
click at [647, 145] on div at bounding box center [689, 178] width 162 height 360
click at [626, 325] on div at bounding box center [689, 178] width 162 height 360
click at [657, 323] on div at bounding box center [689, 178] width 162 height 360
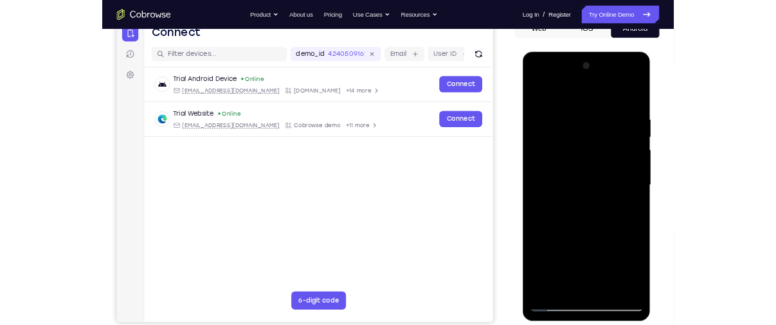
scroll to position [138, 0]
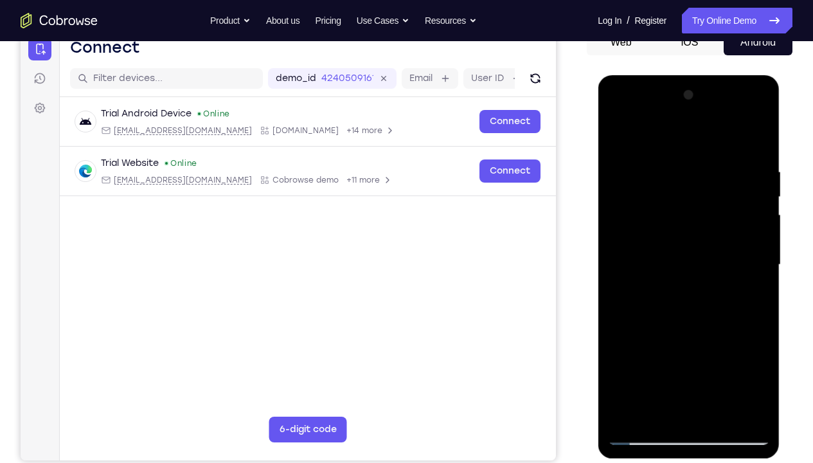
click at [639, 216] on div at bounding box center [689, 265] width 162 height 360
click at [616, 132] on div at bounding box center [689, 265] width 162 height 360
click at [700, 178] on div at bounding box center [689, 265] width 162 height 360
click at [619, 136] on div at bounding box center [689, 265] width 162 height 360
click at [689, 235] on div at bounding box center [689, 265] width 162 height 360
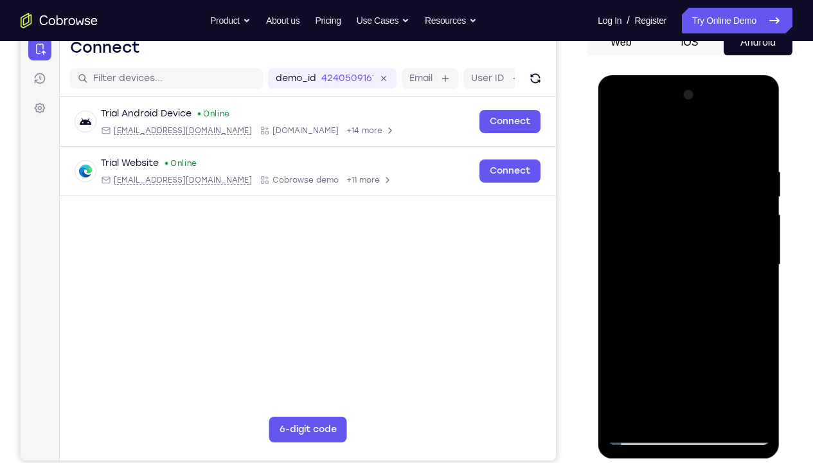
click at [621, 134] on div at bounding box center [689, 265] width 162 height 360
drag, startPoint x: 721, startPoint y: 333, endPoint x: 722, endPoint y: 204, distance: 128.6
click at [722, 204] on div at bounding box center [689, 265] width 162 height 360
drag, startPoint x: 700, startPoint y: 356, endPoint x: 707, endPoint y: 204, distance: 152.6
click at [707, 204] on div at bounding box center [689, 265] width 162 height 360
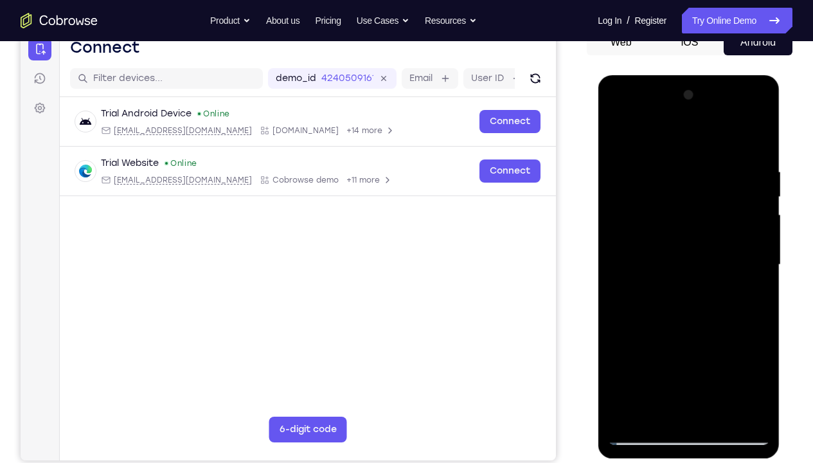
drag, startPoint x: 682, startPoint y: 311, endPoint x: 681, endPoint y: 192, distance: 119.6
click at [681, 192] on div at bounding box center [689, 265] width 162 height 360
click at [624, 325] on div at bounding box center [689, 265] width 162 height 360
drag, startPoint x: 673, startPoint y: 211, endPoint x: 676, endPoint y: 368, distance: 156.9
click at [676, 325] on div at bounding box center [689, 265] width 162 height 360
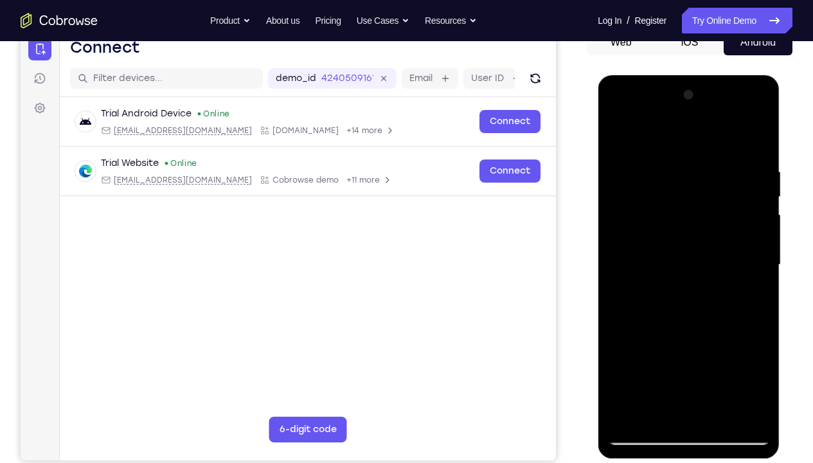
drag, startPoint x: 761, startPoint y: 174, endPoint x: 641, endPoint y: 164, distance: 120.1
click at [641, 164] on div at bounding box center [689, 265] width 162 height 360
drag, startPoint x: 740, startPoint y: 163, endPoint x: 631, endPoint y: 165, distance: 109.3
click at [631, 165] on div at bounding box center [689, 265] width 162 height 360
drag, startPoint x: 740, startPoint y: 174, endPoint x: 624, endPoint y: 174, distance: 116.4
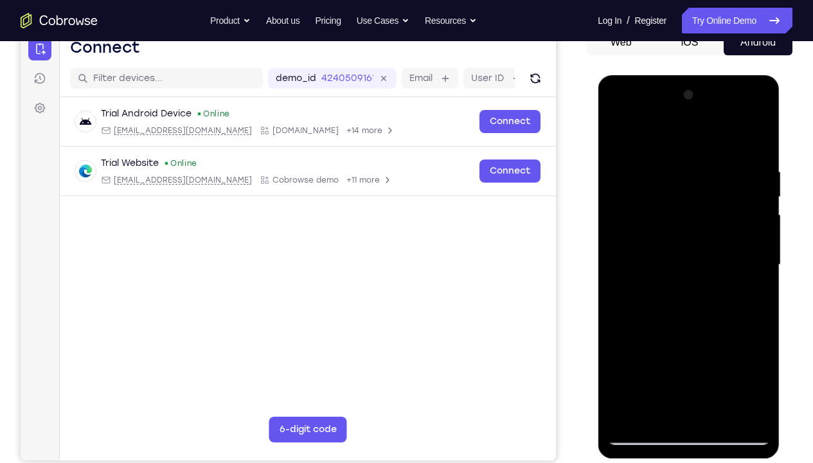
click at [624, 174] on div at bounding box center [689, 265] width 162 height 360
drag, startPoint x: 746, startPoint y: 177, endPoint x: 648, endPoint y: 183, distance: 98.5
click at [648, 183] on div at bounding box center [689, 265] width 162 height 360
drag, startPoint x: 738, startPoint y: 173, endPoint x: 621, endPoint y: 173, distance: 116.4
click at [621, 173] on div at bounding box center [689, 265] width 162 height 360
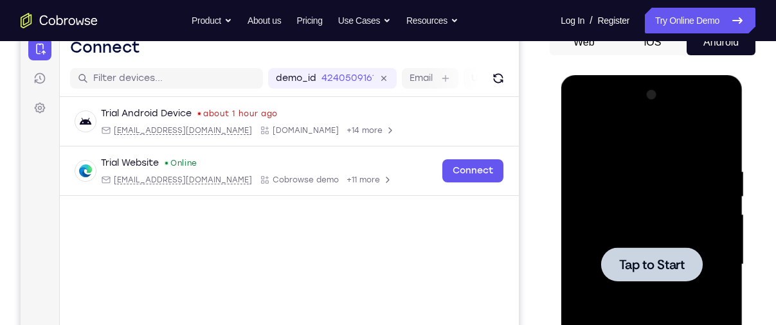
click at [686, 253] on div at bounding box center [652, 265] width 102 height 34
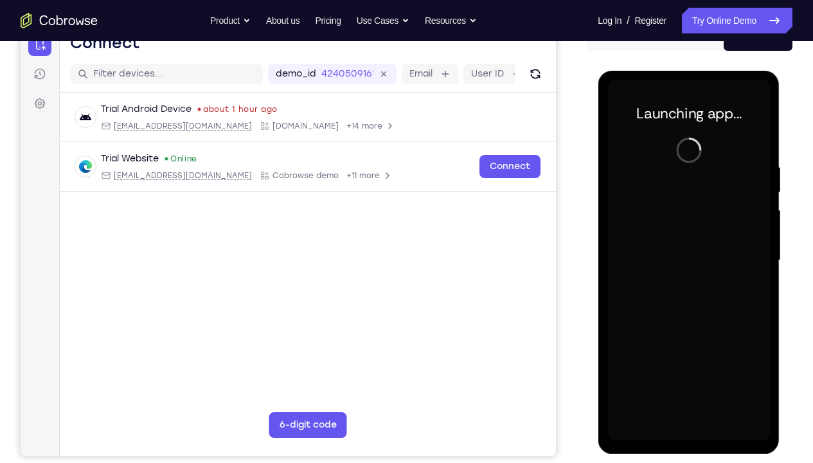
scroll to position [141, 0]
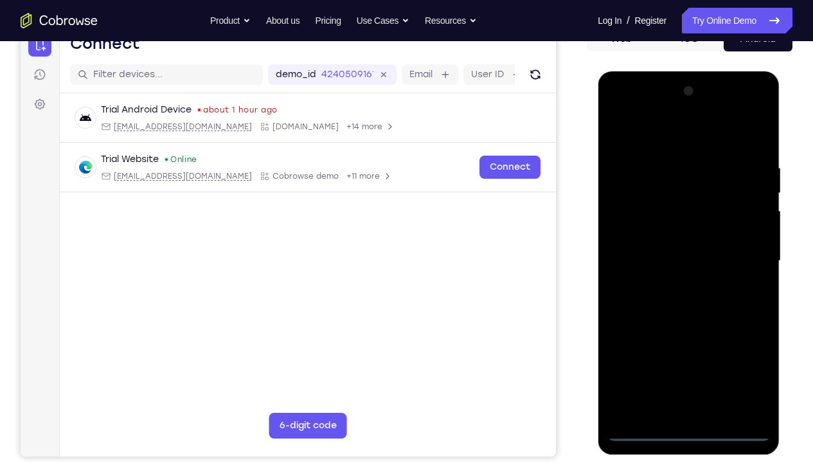
click at [686, 325] on div at bounding box center [689, 261] width 162 height 360
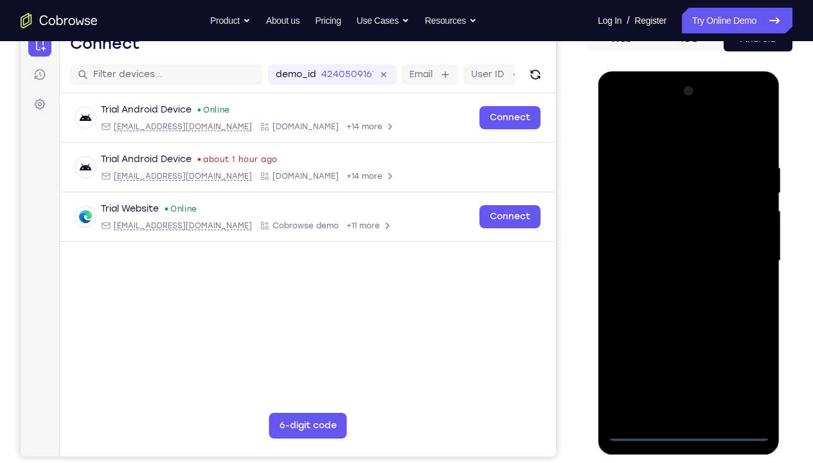
click at [739, 325] on div at bounding box center [689, 261] width 162 height 360
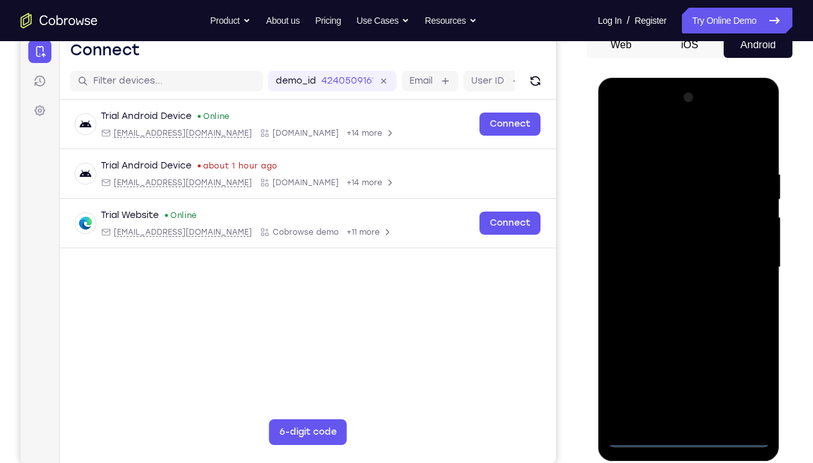
scroll to position [136, 0]
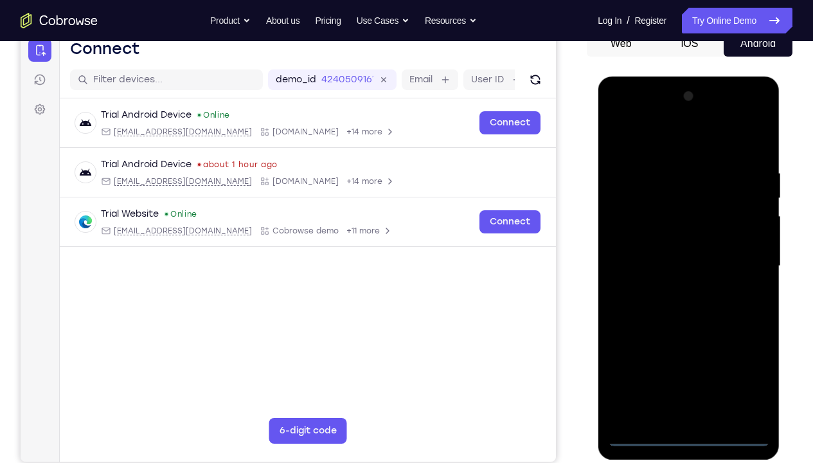
click at [655, 146] on div at bounding box center [689, 266] width 162 height 360
click at [750, 271] on div at bounding box center [689, 266] width 162 height 360
click at [680, 293] on div at bounding box center [689, 266] width 162 height 360
click at [671, 259] on div at bounding box center [689, 266] width 162 height 360
drag, startPoint x: 757, startPoint y: 206, endPoint x: 752, endPoint y: 167, distance: 38.8
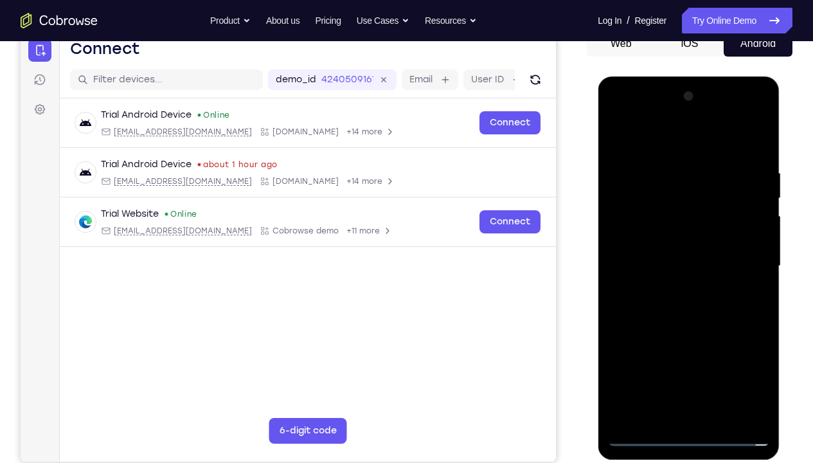
click at [752, 167] on div at bounding box center [689, 266] width 162 height 360
click at [706, 230] on div at bounding box center [689, 266] width 162 height 360
click at [686, 307] on div at bounding box center [689, 266] width 162 height 360
click at [758, 151] on div at bounding box center [689, 266] width 162 height 360
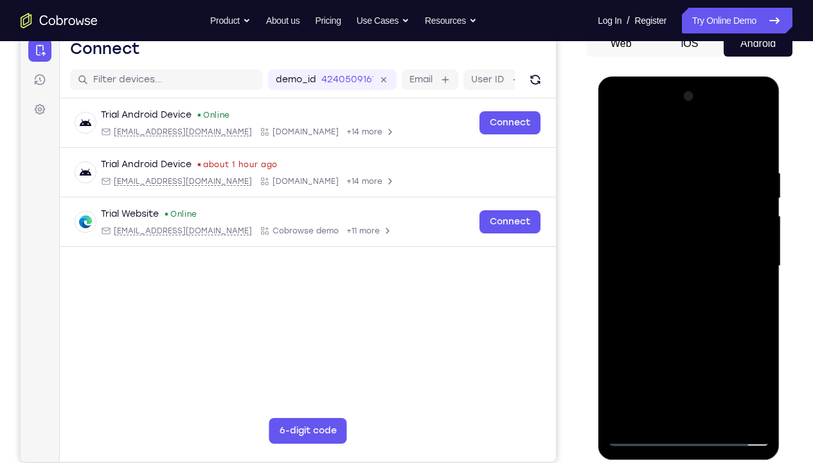
click at [760, 322] on div at bounding box center [689, 266] width 162 height 360
drag, startPoint x: 702, startPoint y: 343, endPoint x: 699, endPoint y: 275, distance: 68.2
click at [699, 275] on div at bounding box center [689, 266] width 162 height 360
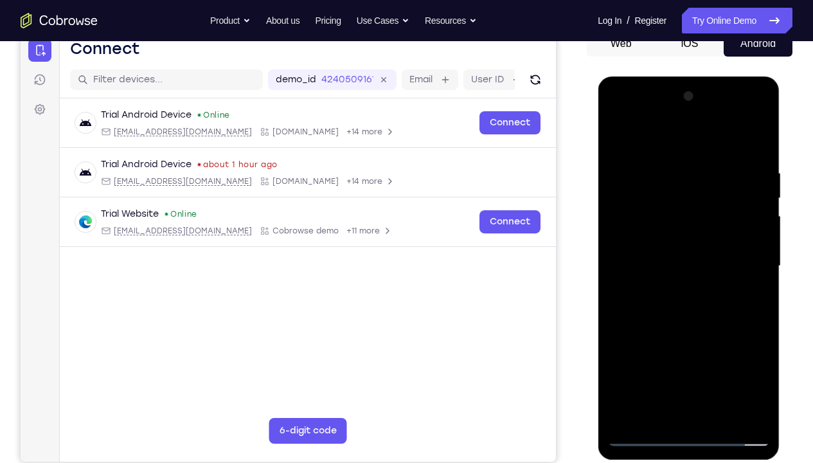
click at [757, 257] on div at bounding box center [689, 266] width 162 height 360
click at [707, 292] on div at bounding box center [689, 266] width 162 height 360
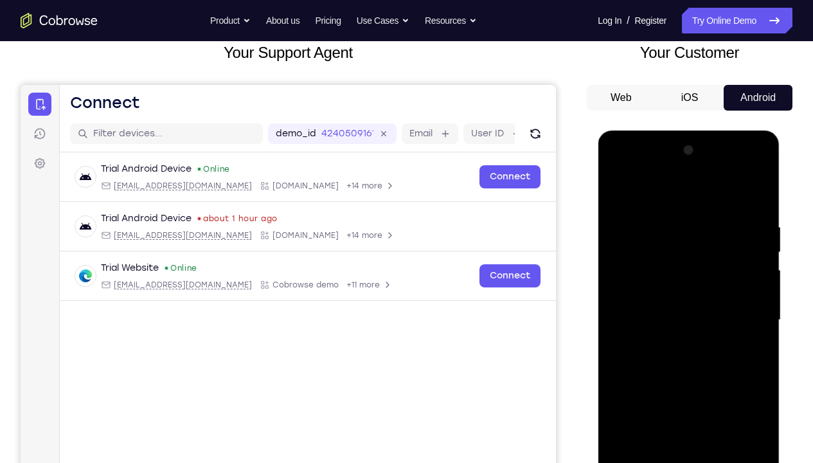
scroll to position [76, 0]
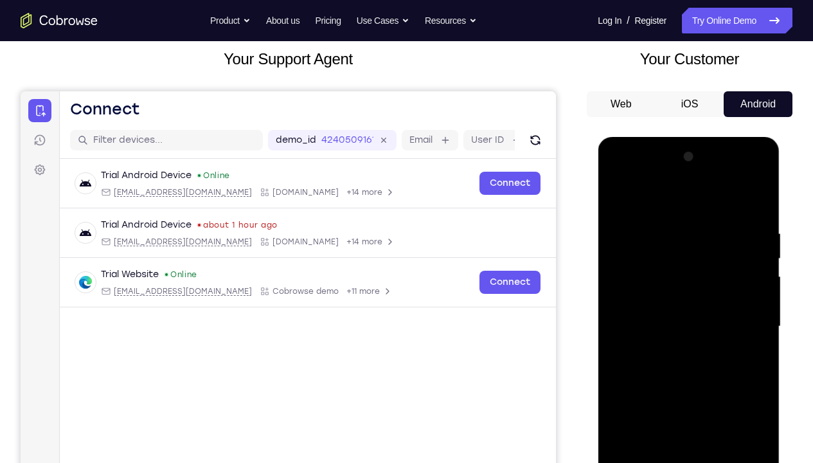
drag, startPoint x: 694, startPoint y: 234, endPoint x: 694, endPoint y: 344, distance: 110.0
click at [694, 325] on div at bounding box center [689, 327] width 162 height 360
click at [669, 233] on div at bounding box center [689, 327] width 162 height 360
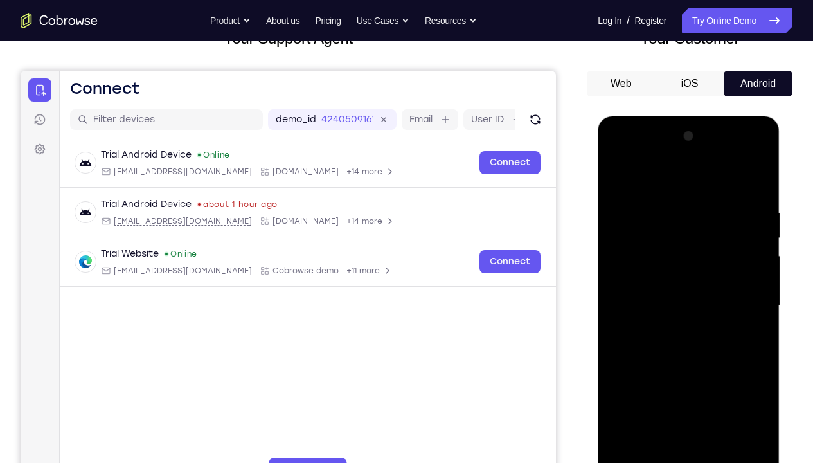
click at [756, 184] on div at bounding box center [689, 306] width 162 height 360
drag, startPoint x: 713, startPoint y: 423, endPoint x: 712, endPoint y: 265, distance: 158.2
click at [712, 265] on div at bounding box center [689, 306] width 162 height 360
drag, startPoint x: 690, startPoint y: 349, endPoint x: 688, endPoint y: 210, distance: 138.9
click at [688, 210] on div at bounding box center [689, 306] width 162 height 360
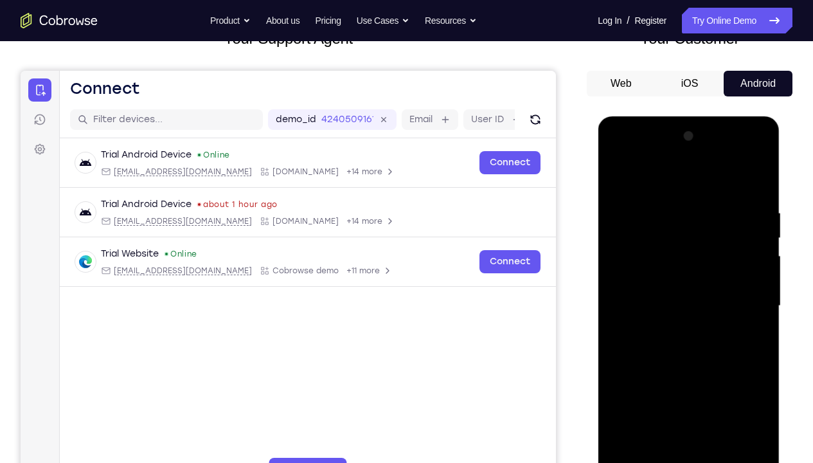
drag, startPoint x: 686, startPoint y: 347, endPoint x: 679, endPoint y: 214, distance: 132.6
click at [679, 214] on div at bounding box center [689, 306] width 162 height 360
drag, startPoint x: 679, startPoint y: 362, endPoint x: 666, endPoint y: 208, distance: 154.9
click at [666, 208] on div at bounding box center [689, 306] width 162 height 360
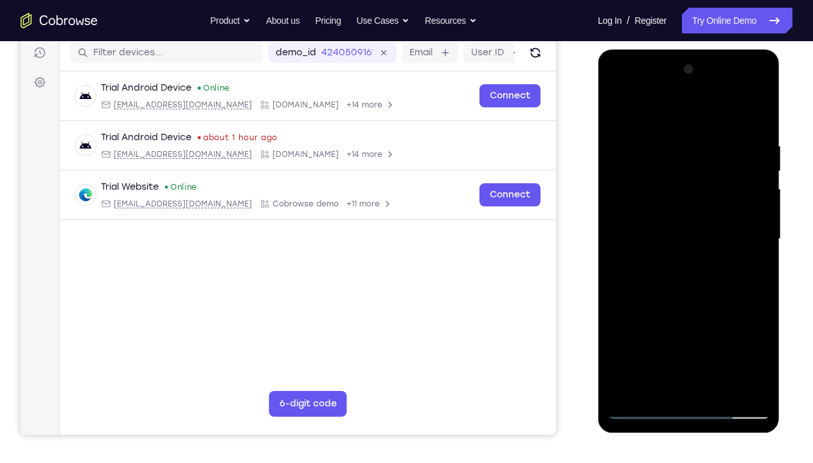
scroll to position [166, 0]
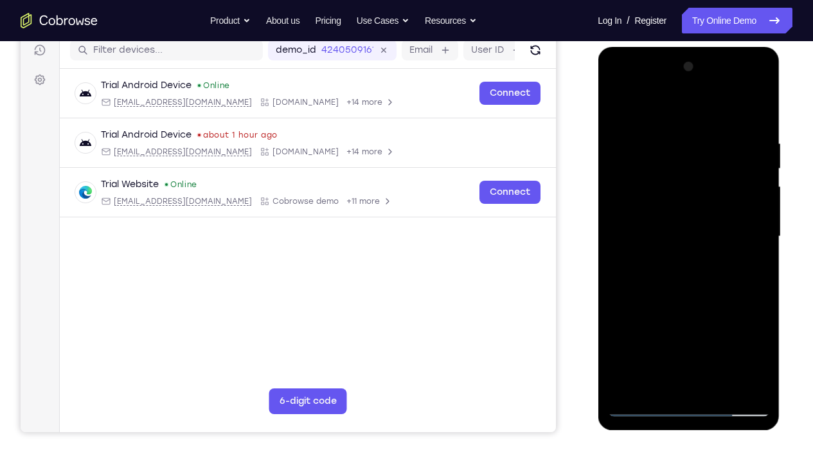
drag, startPoint x: 678, startPoint y: 347, endPoint x: 673, endPoint y: 174, distance: 173.7
click at [673, 174] on div at bounding box center [689, 237] width 162 height 360
drag, startPoint x: 677, startPoint y: 304, endPoint x: 668, endPoint y: 139, distance: 164.8
click at [668, 139] on div at bounding box center [689, 237] width 162 height 360
drag, startPoint x: 690, startPoint y: 311, endPoint x: 675, endPoint y: 140, distance: 171.8
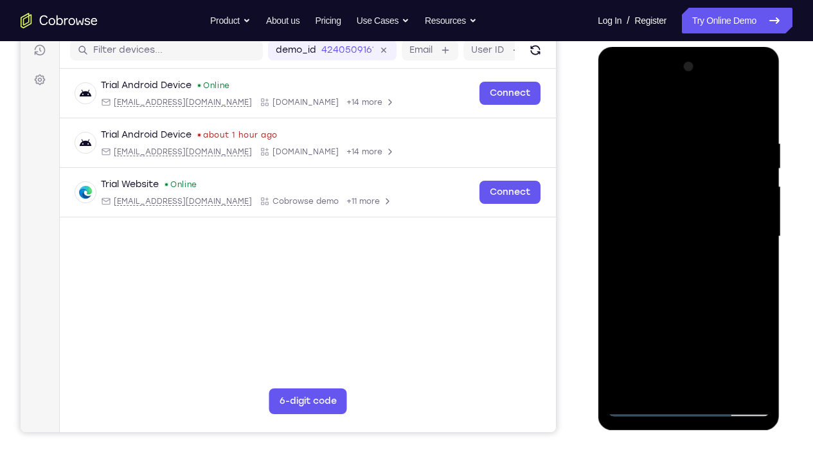
click at [675, 140] on div at bounding box center [689, 237] width 162 height 360
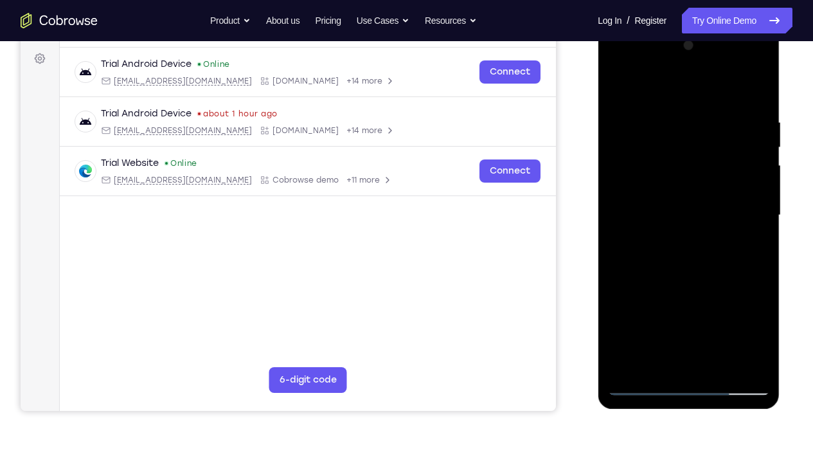
scroll to position [186, 0]
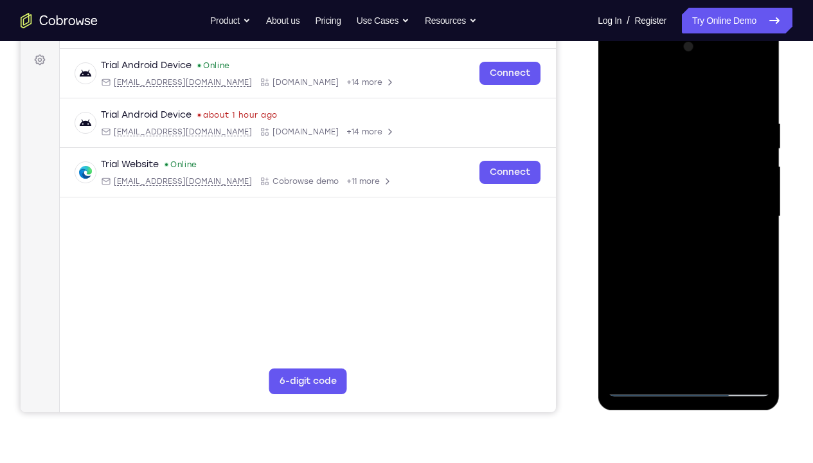
click at [761, 239] on div at bounding box center [689, 217] width 162 height 360
drag, startPoint x: 727, startPoint y: 297, endPoint x: 721, endPoint y: 220, distance: 77.4
click at [721, 220] on div at bounding box center [689, 217] width 162 height 360
click at [756, 267] on div at bounding box center [689, 217] width 162 height 360
click at [759, 168] on div at bounding box center [689, 217] width 162 height 360
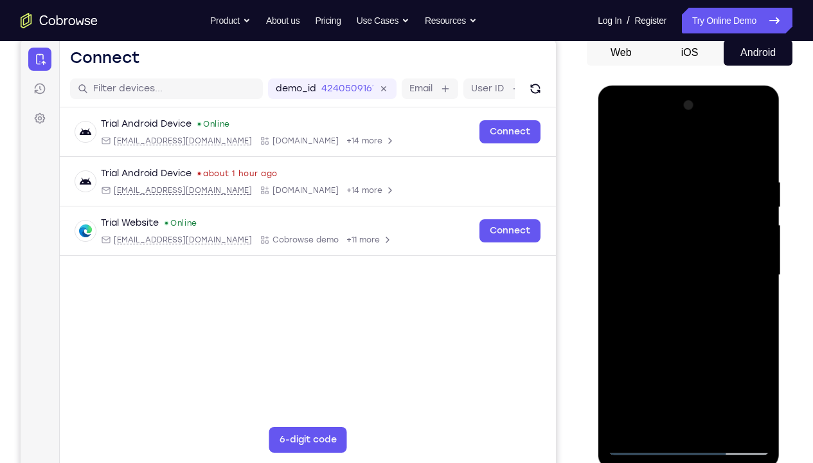
scroll to position [127, 0]
drag, startPoint x: 724, startPoint y: 217, endPoint x: 722, endPoint y: 266, distance: 48.3
click at [722, 266] on div at bounding box center [689, 276] width 162 height 360
click at [763, 272] on div at bounding box center [689, 276] width 162 height 360
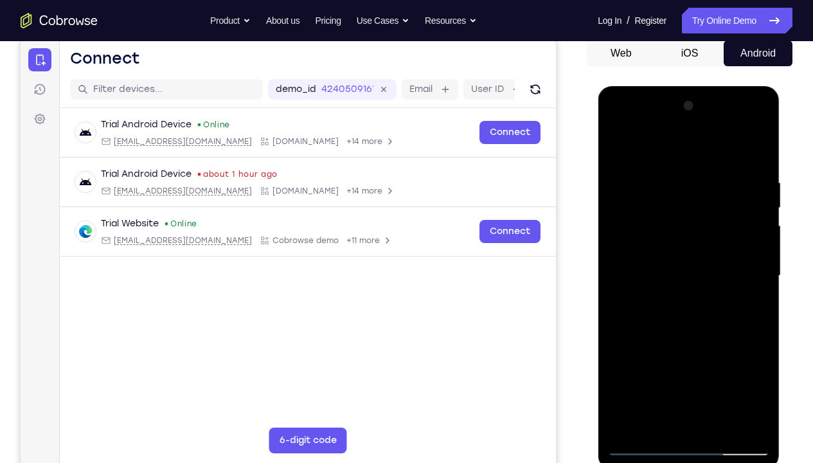
click at [763, 272] on div at bounding box center [689, 276] width 162 height 360
drag, startPoint x: 714, startPoint y: 381, endPoint x: 703, endPoint y: 237, distance: 144.5
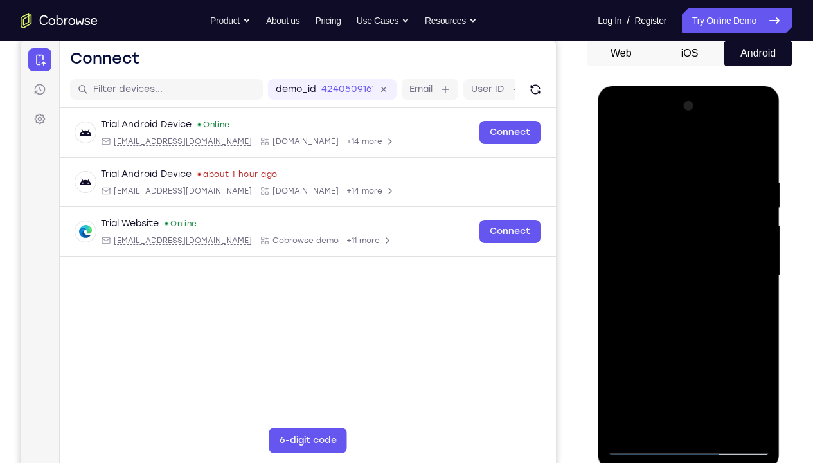
click at [703, 237] on div at bounding box center [689, 276] width 162 height 360
drag, startPoint x: 675, startPoint y: 352, endPoint x: 666, endPoint y: 228, distance: 123.8
click at [666, 228] on div at bounding box center [689, 276] width 162 height 360
drag, startPoint x: 706, startPoint y: 352, endPoint x: 682, endPoint y: 183, distance: 170.8
click at [682, 183] on div at bounding box center [689, 276] width 162 height 360
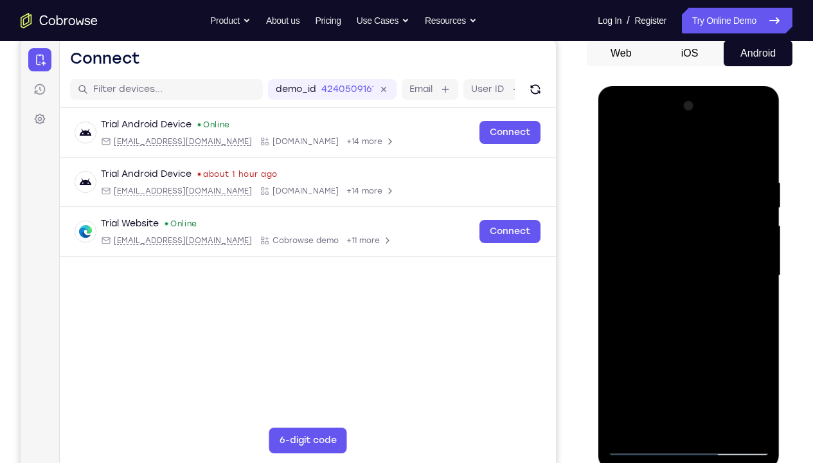
drag, startPoint x: 682, startPoint y: 340, endPoint x: 671, endPoint y: 205, distance: 134.8
click at [671, 205] on div at bounding box center [689, 276] width 162 height 360
drag, startPoint x: 687, startPoint y: 359, endPoint x: 684, endPoint y: 211, distance: 148.6
click at [684, 211] on div at bounding box center [689, 276] width 162 height 360
drag, startPoint x: 695, startPoint y: 367, endPoint x: 671, endPoint y: 203, distance: 165.6
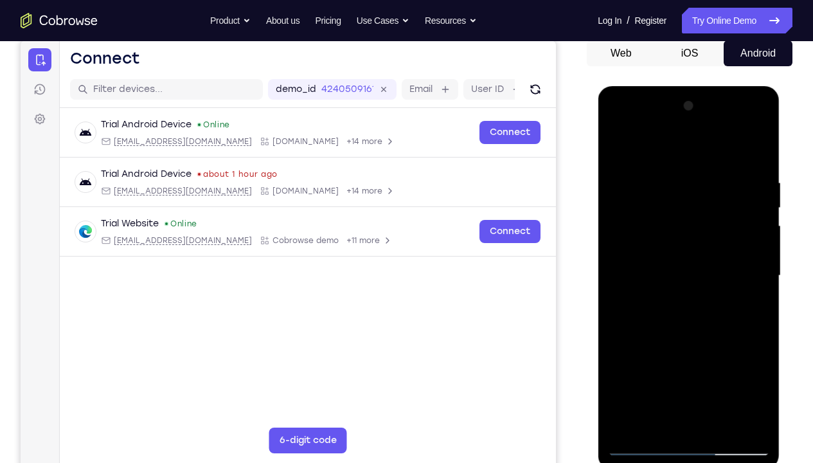
click at [671, 203] on div at bounding box center [689, 276] width 162 height 360
drag, startPoint x: 655, startPoint y: 340, endPoint x: 656, endPoint y: 172, distance: 167.8
click at [656, 172] on div at bounding box center [689, 276] width 162 height 360
drag, startPoint x: 667, startPoint y: 329, endPoint x: 650, endPoint y: 228, distance: 102.3
click at [650, 228] on div at bounding box center [689, 276] width 162 height 360
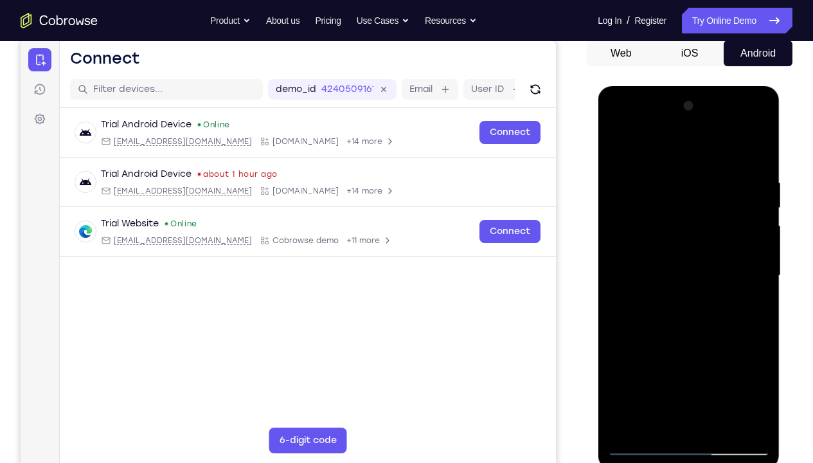
drag, startPoint x: 700, startPoint y: 348, endPoint x: 689, endPoint y: 186, distance: 161.7
click at [689, 186] on div at bounding box center [689, 276] width 162 height 360
drag, startPoint x: 695, startPoint y: 353, endPoint x: 688, endPoint y: 201, distance: 152.5
click at [688, 201] on div at bounding box center [689, 276] width 162 height 360
drag, startPoint x: 681, startPoint y: 367, endPoint x: 673, endPoint y: 249, distance: 118.0
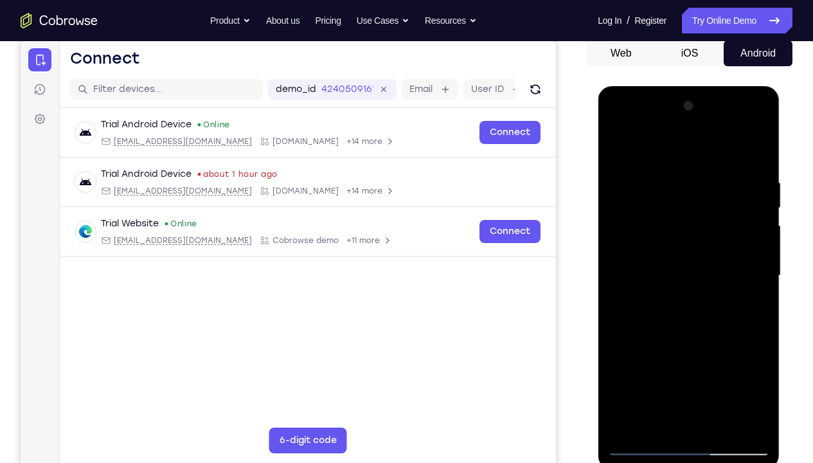
click at [673, 249] on div at bounding box center [689, 276] width 162 height 360
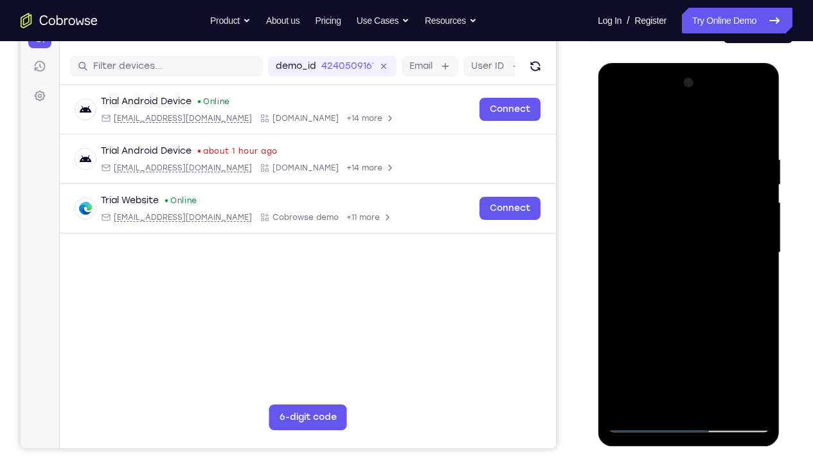
scroll to position [153, 0]
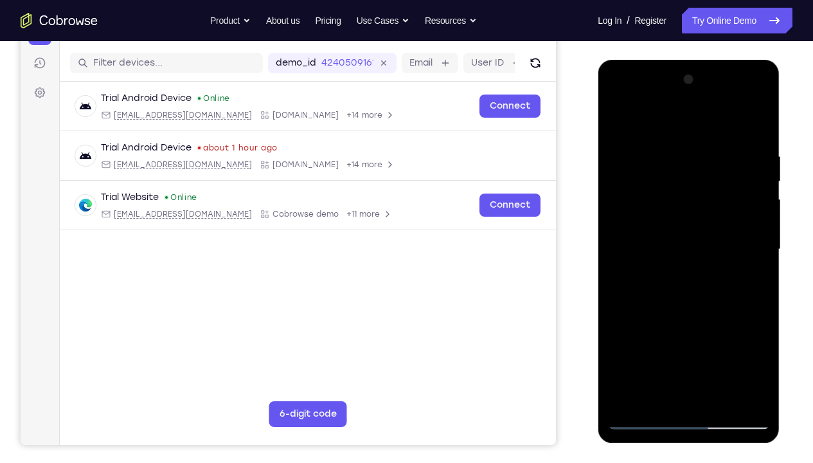
drag, startPoint x: 677, startPoint y: 329, endPoint x: 651, endPoint y: 154, distance: 176.7
click at [651, 154] on div at bounding box center [689, 249] width 162 height 360
drag, startPoint x: 675, startPoint y: 329, endPoint x: 667, endPoint y: 143, distance: 186.0
click at [667, 143] on div at bounding box center [689, 249] width 162 height 360
click at [627, 325] on div at bounding box center [689, 249] width 162 height 360
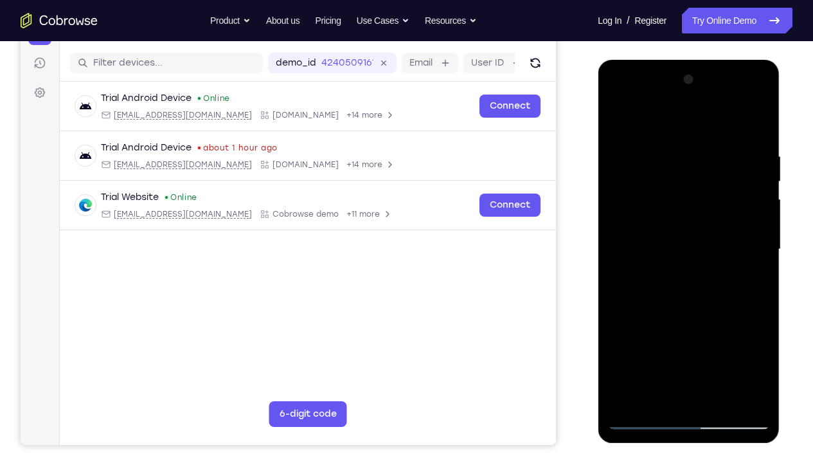
drag, startPoint x: 749, startPoint y: 158, endPoint x: 620, endPoint y: 161, distance: 128.6
click at [620, 161] on div at bounding box center [689, 249] width 162 height 360
drag, startPoint x: 755, startPoint y: 156, endPoint x: 639, endPoint y: 157, distance: 115.8
click at [639, 157] on div at bounding box center [689, 249] width 162 height 360
drag, startPoint x: 653, startPoint y: 154, endPoint x: 735, endPoint y: 154, distance: 81.7
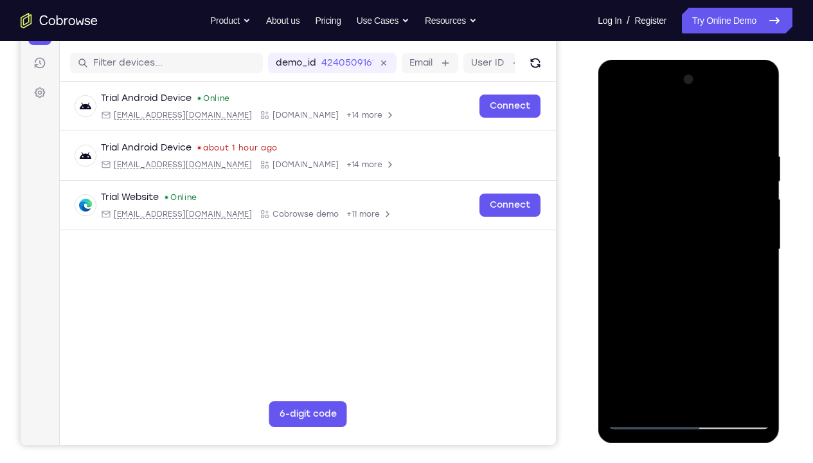
click at [735, 154] on div at bounding box center [689, 249] width 162 height 360
click at [669, 161] on div at bounding box center [689, 249] width 162 height 360
click at [658, 325] on div at bounding box center [689, 249] width 162 height 360
click at [756, 325] on div at bounding box center [689, 249] width 162 height 360
click at [708, 247] on div at bounding box center [689, 249] width 162 height 360
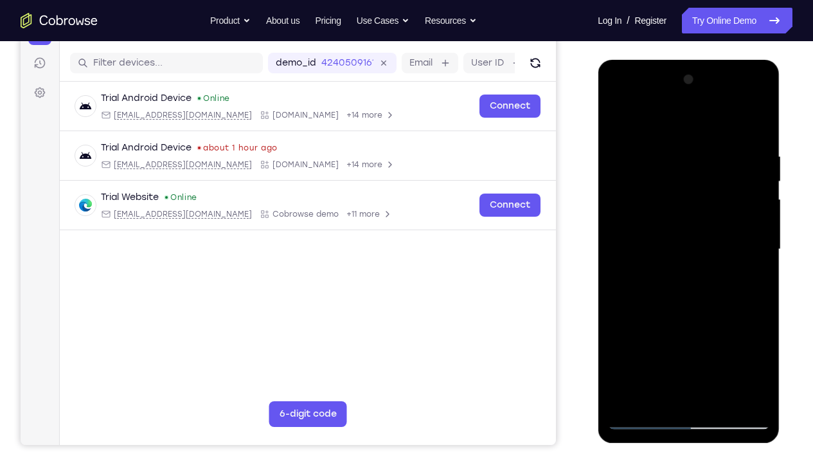
click at [718, 325] on div at bounding box center [689, 249] width 162 height 360
click at [753, 325] on div at bounding box center [689, 249] width 162 height 360
click at [761, 152] on div at bounding box center [689, 249] width 162 height 360
drag, startPoint x: 761, startPoint y: 152, endPoint x: 655, endPoint y: 160, distance: 105.8
click at [655, 160] on div at bounding box center [689, 249] width 162 height 360
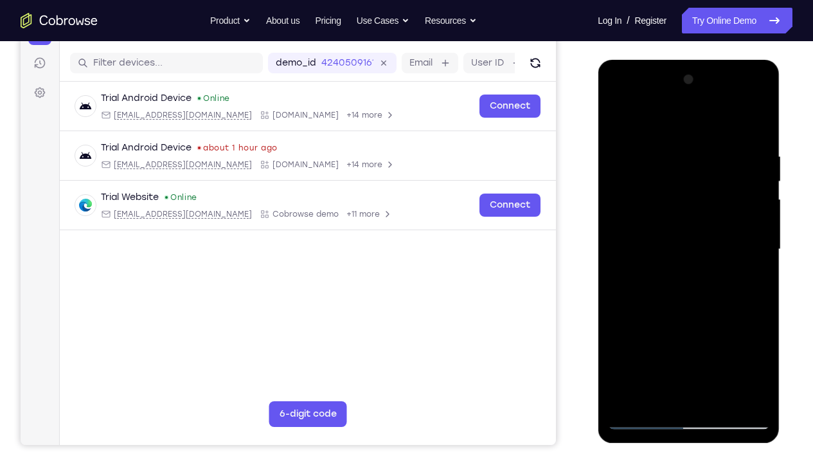
click at [756, 147] on div at bounding box center [689, 249] width 162 height 360
click at [756, 166] on div at bounding box center [689, 249] width 162 height 360
click at [619, 194] on div at bounding box center [689, 249] width 162 height 360
click at [622, 275] on div at bounding box center [689, 249] width 162 height 360
click at [759, 278] on div at bounding box center [689, 249] width 162 height 360
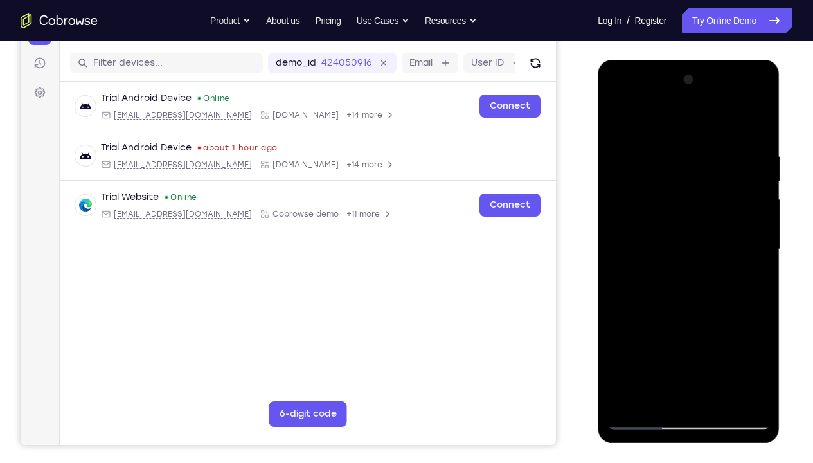
drag, startPoint x: 722, startPoint y: 180, endPoint x: 745, endPoint y: 181, distance: 23.8
click at [745, 181] on div at bounding box center [689, 249] width 162 height 360
click at [766, 195] on div at bounding box center [689, 249] width 162 height 360
click at [763, 186] on div at bounding box center [689, 249] width 162 height 360
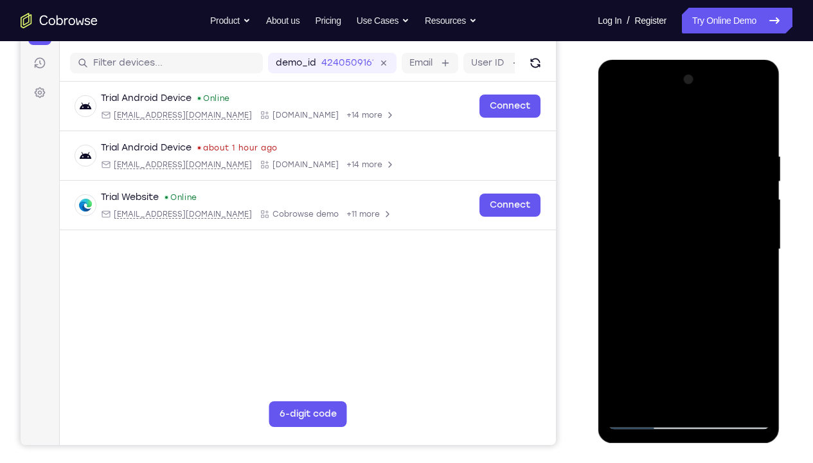
click at [757, 171] on div at bounding box center [689, 249] width 162 height 360
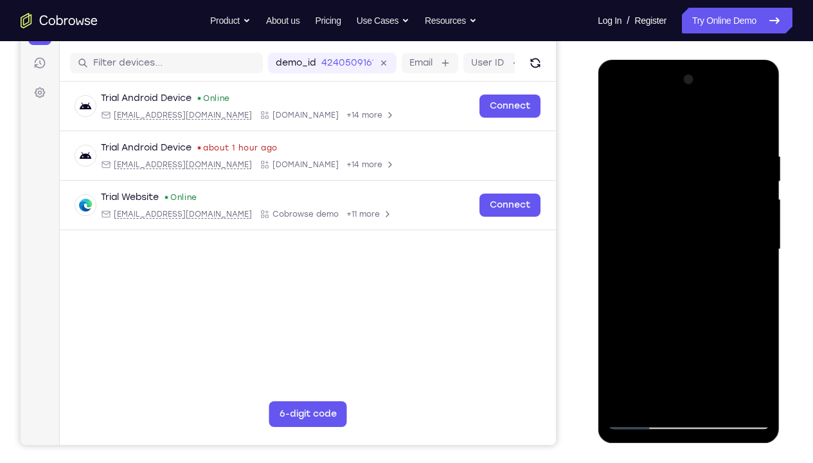
click at [757, 171] on div at bounding box center [689, 249] width 162 height 360
click at [763, 166] on div at bounding box center [689, 249] width 162 height 360
drag, startPoint x: 762, startPoint y: 166, endPoint x: 656, endPoint y: 172, distance: 106.3
click at [656, 172] on div at bounding box center [689, 249] width 162 height 360
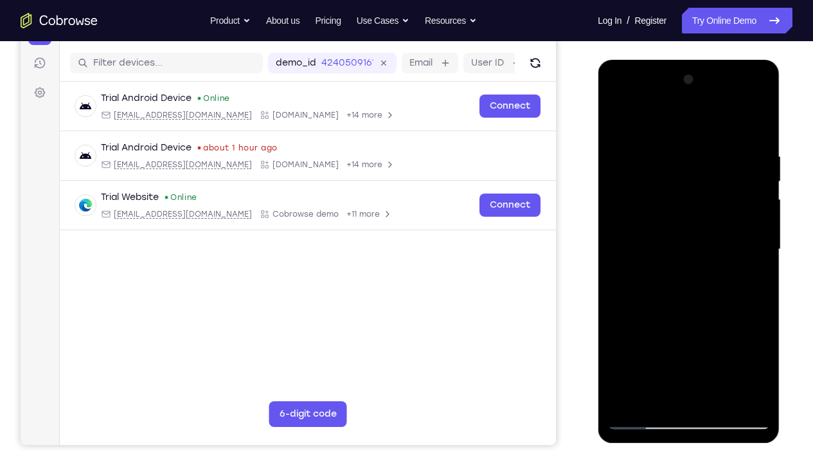
click at [752, 209] on div at bounding box center [689, 249] width 162 height 360
click at [752, 208] on div at bounding box center [689, 249] width 162 height 360
drag, startPoint x: 757, startPoint y: 156, endPoint x: 633, endPoint y: 160, distance: 123.6
click at [633, 160] on div at bounding box center [689, 249] width 162 height 360
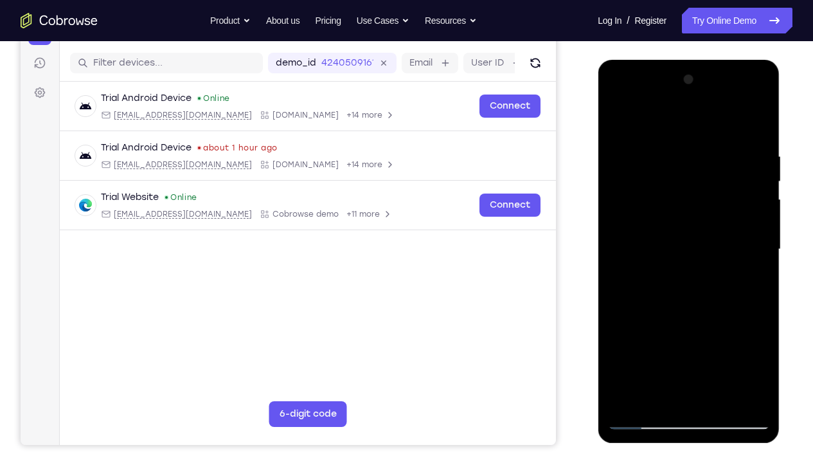
click at [760, 175] on div at bounding box center [689, 249] width 162 height 360
click at [759, 123] on div at bounding box center [689, 249] width 162 height 360
drag, startPoint x: 693, startPoint y: 219, endPoint x: 699, endPoint y: 345, distance: 126.8
click at [699, 325] on div at bounding box center [689, 249] width 162 height 360
click at [673, 156] on div at bounding box center [689, 249] width 162 height 360
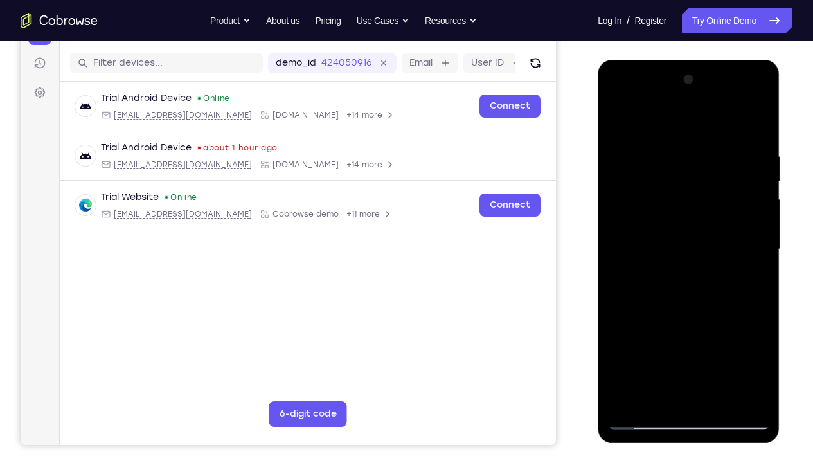
click at [762, 213] on div at bounding box center [689, 249] width 162 height 360
drag, startPoint x: 762, startPoint y: 213, endPoint x: 648, endPoint y: 212, distance: 114.5
click at [648, 212] on div at bounding box center [689, 249] width 162 height 360
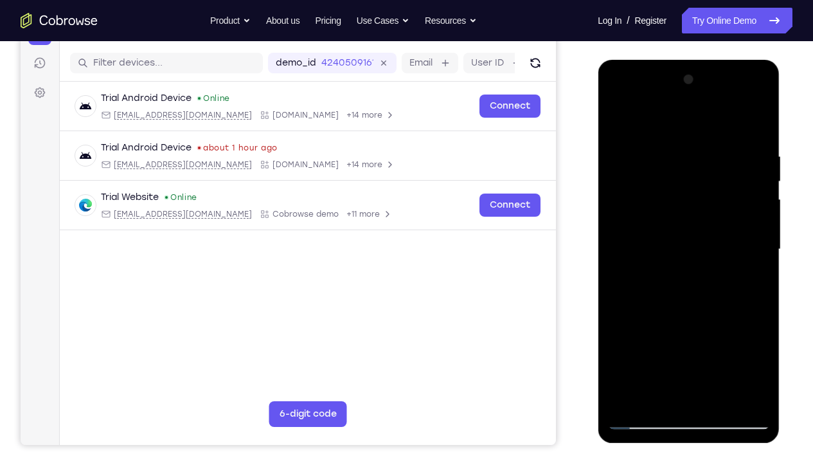
drag, startPoint x: 744, startPoint y: 214, endPoint x: 640, endPoint y: 216, distance: 104.2
click at [640, 216] on div at bounding box center [689, 249] width 162 height 360
drag, startPoint x: 750, startPoint y: 206, endPoint x: 652, endPoint y: 219, distance: 99.2
click at [652, 219] on div at bounding box center [689, 249] width 162 height 360
click at [758, 185] on div at bounding box center [689, 249] width 162 height 360
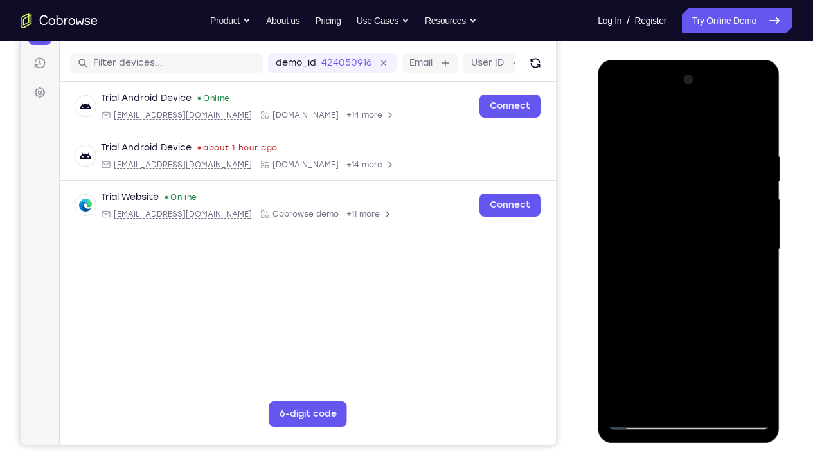
drag, startPoint x: 759, startPoint y: 185, endPoint x: 669, endPoint y: 193, distance: 90.4
click at [669, 193] on div at bounding box center [689, 249] width 162 height 360
click at [759, 193] on div at bounding box center [689, 249] width 162 height 360
drag, startPoint x: 752, startPoint y: 165, endPoint x: 666, endPoint y: 171, distance: 86.4
click at [666, 171] on div at bounding box center [689, 249] width 162 height 360
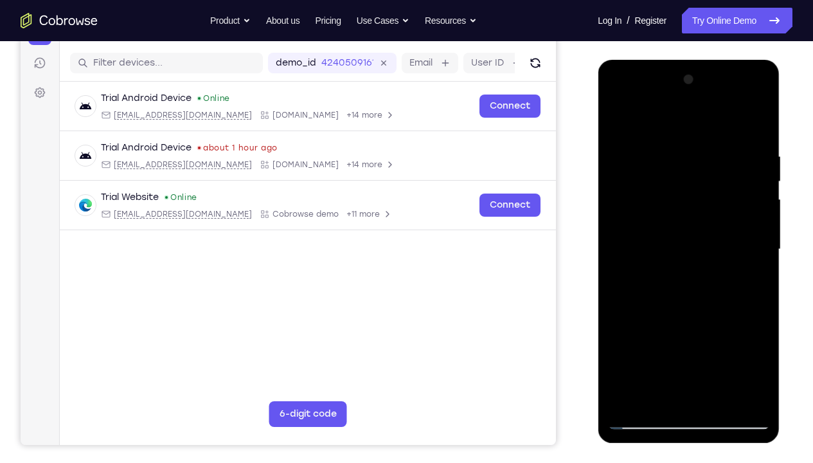
drag, startPoint x: 747, startPoint y: 163, endPoint x: 664, endPoint y: 175, distance: 84.5
click at [664, 175] on div at bounding box center [689, 249] width 162 height 360
click at [756, 123] on div at bounding box center [689, 249] width 162 height 360
drag, startPoint x: 733, startPoint y: 201, endPoint x: 735, endPoint y: 332, distance: 131.8
click at [735, 325] on div at bounding box center [689, 249] width 162 height 360
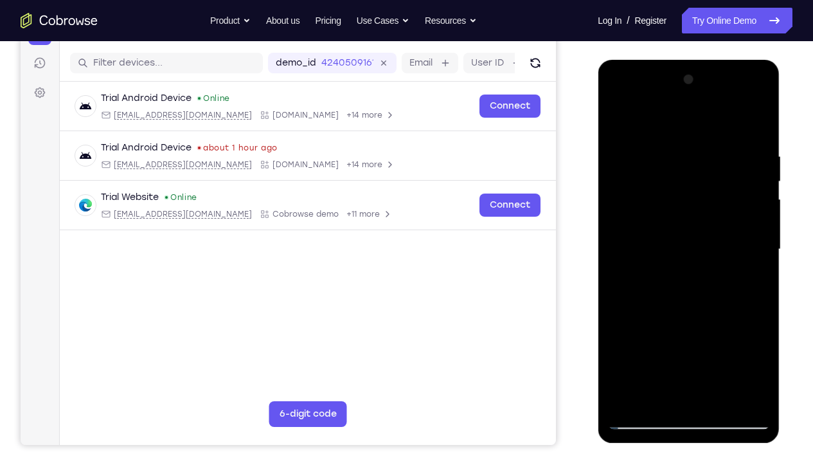
click at [670, 159] on div at bounding box center [689, 249] width 162 height 360
click at [624, 120] on div at bounding box center [689, 249] width 162 height 360
click at [632, 325] on div at bounding box center [689, 249] width 162 height 360
drag, startPoint x: 673, startPoint y: 179, endPoint x: 684, endPoint y: 312, distance: 133.6
click at [684, 312] on div at bounding box center [689, 249] width 162 height 360
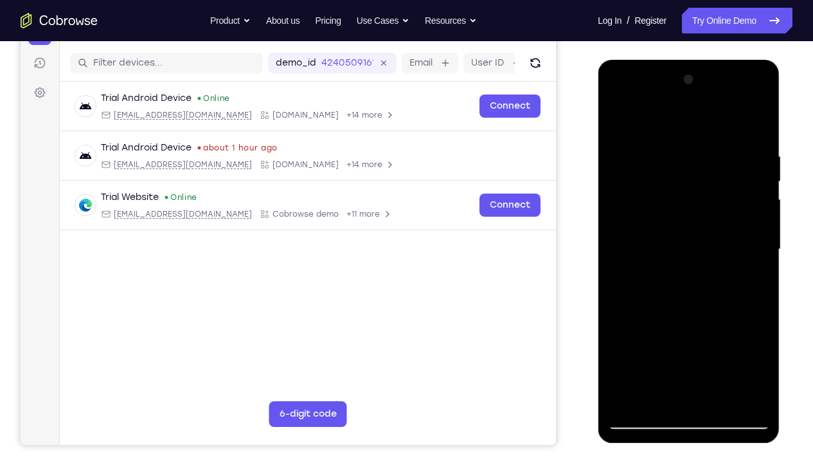
click at [712, 325] on div at bounding box center [689, 249] width 162 height 360
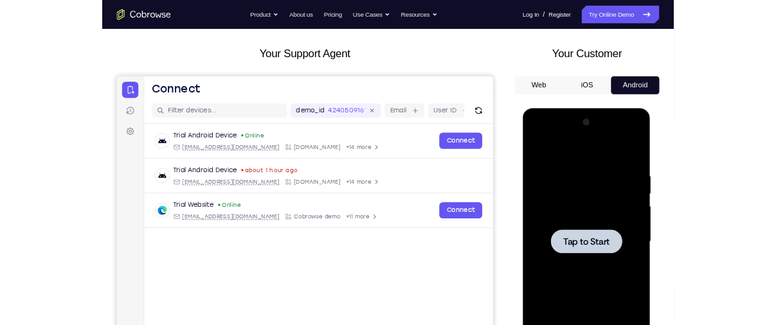
scroll to position [58, 0]
